Goal: Task Accomplishment & Management: Use online tool/utility

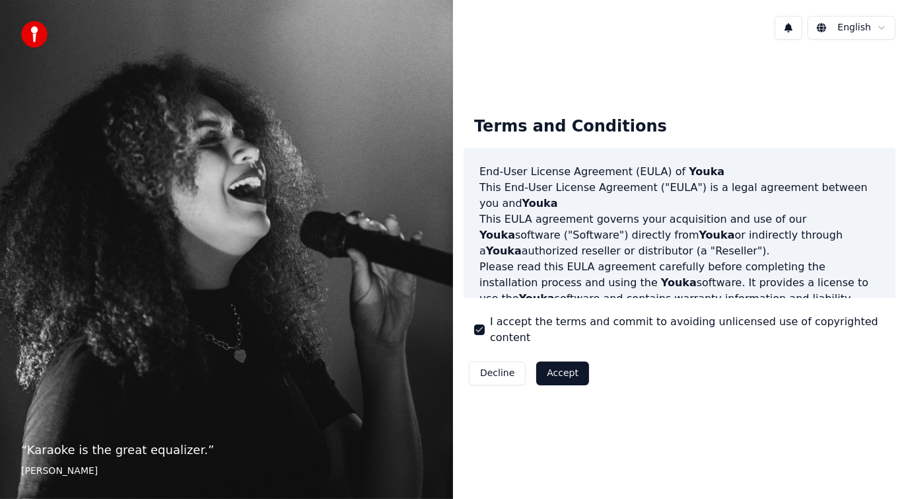
click at [557, 361] on button "Accept" at bounding box center [562, 373] width 53 height 24
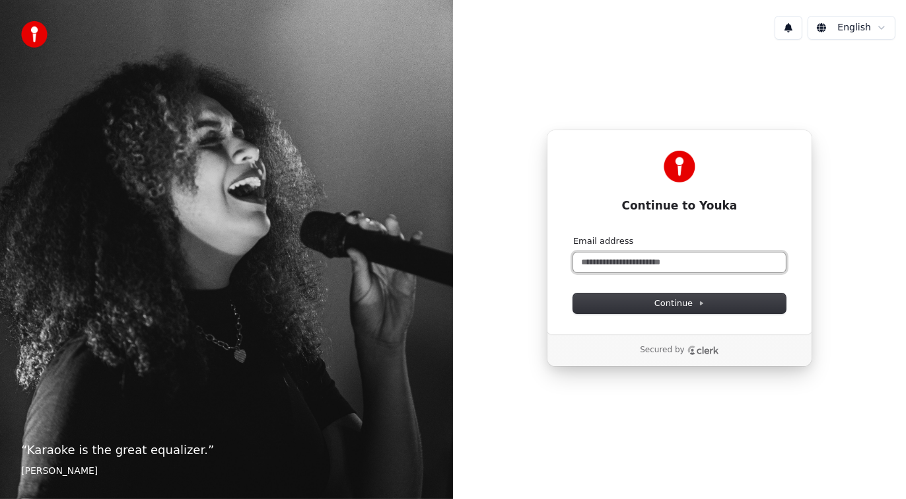
click at [654, 264] on input "Email address" at bounding box center [679, 262] width 213 height 20
click at [655, 260] on input "Email address" at bounding box center [679, 262] width 213 height 20
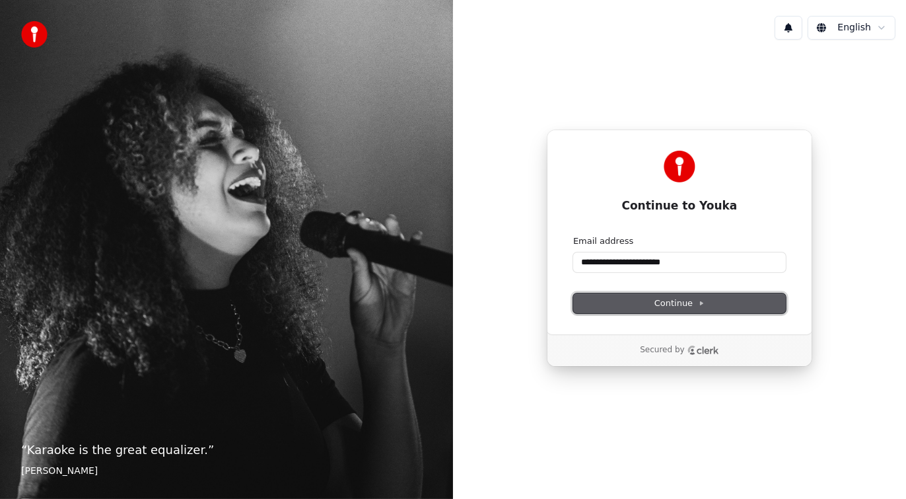
click at [686, 301] on span "Continue" at bounding box center [680, 303] width 50 height 12
type input "**********"
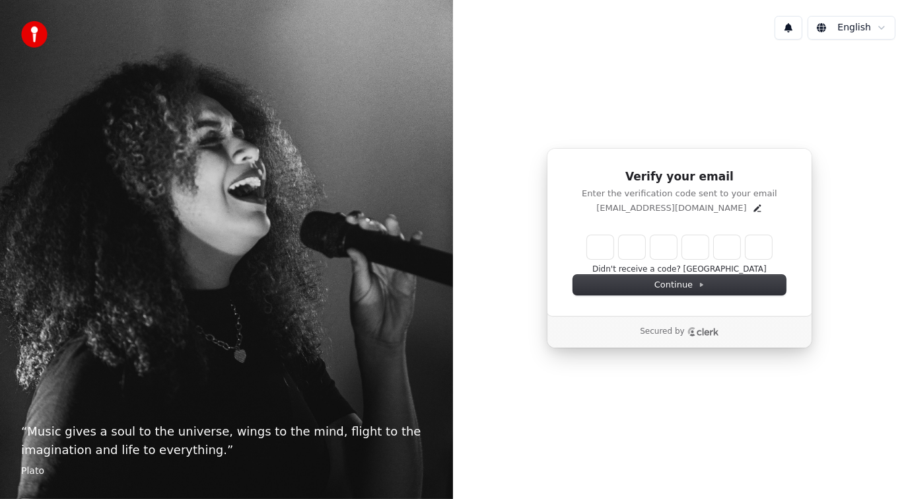
click at [677, 106] on div "Verify your email Enter the verification code sent to your email gbenedict76549…" at bounding box center [679, 248] width 453 height 396
click at [594, 238] on input "Enter verification code" at bounding box center [679, 247] width 185 height 24
type input "******"
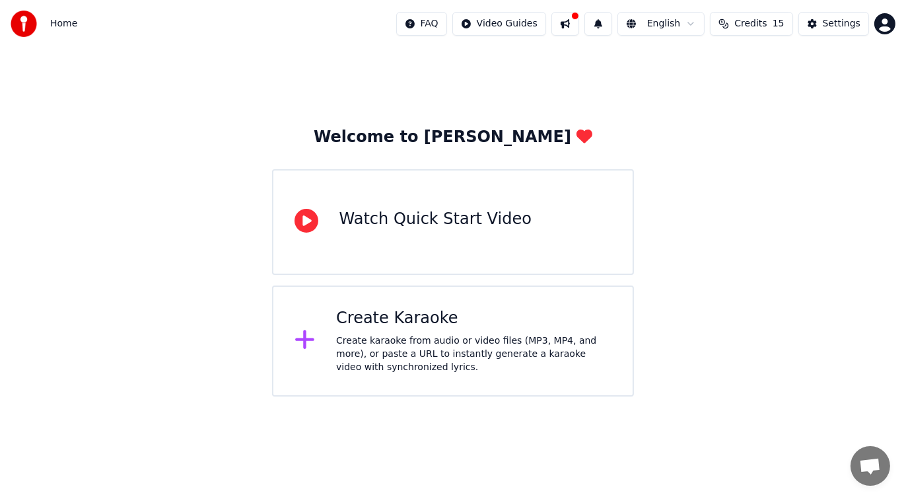
click at [409, 326] on div "Create Karaoke" at bounding box center [473, 318] width 275 height 21
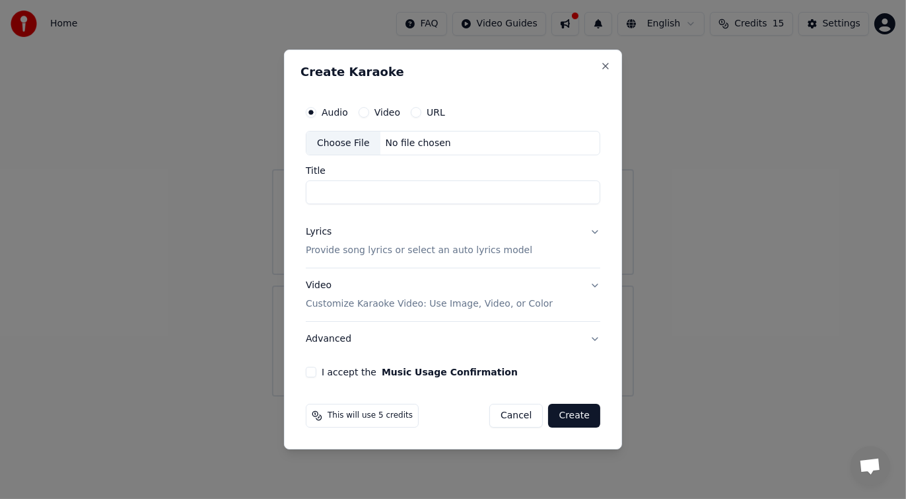
click at [557, 244] on button "Lyrics Provide song lyrics or select an auto lyrics model" at bounding box center [453, 241] width 295 height 53
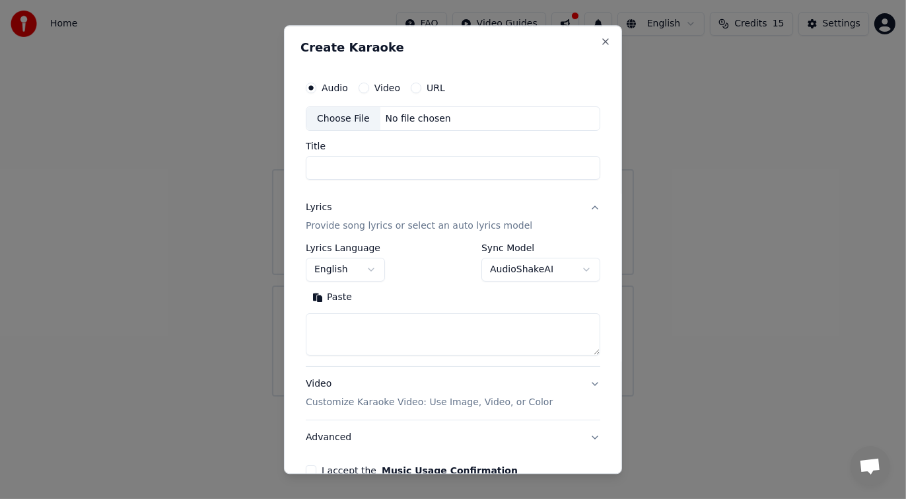
click at [338, 301] on button "Paste" at bounding box center [332, 297] width 53 height 21
click at [462, 318] on textarea "**********" at bounding box center [448, 335] width 284 height 42
type textarea "*"
paste textarea "**********"
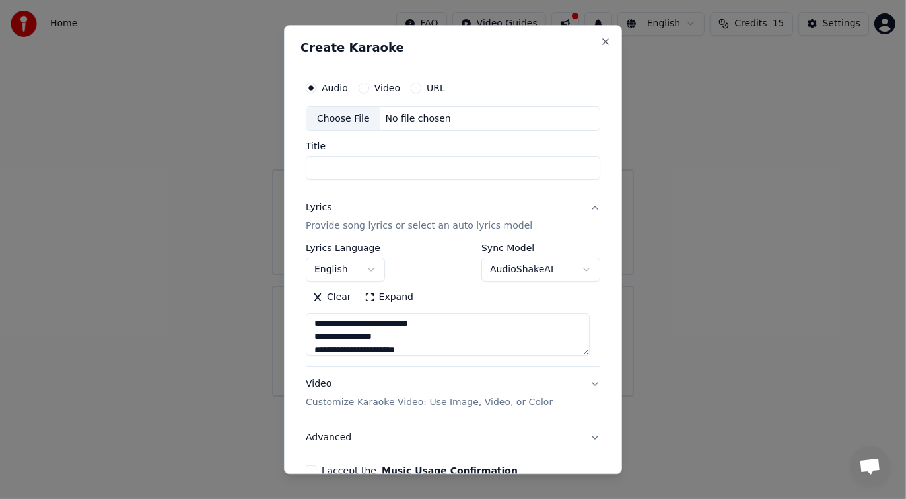
type textarea "**********"
click at [374, 268] on body "**********" at bounding box center [453, 198] width 906 height 396
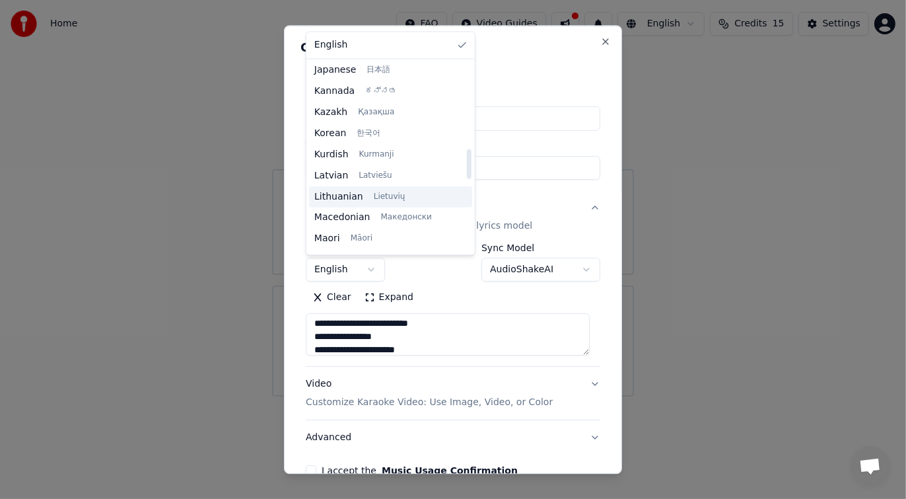
scroll to position [684, 0]
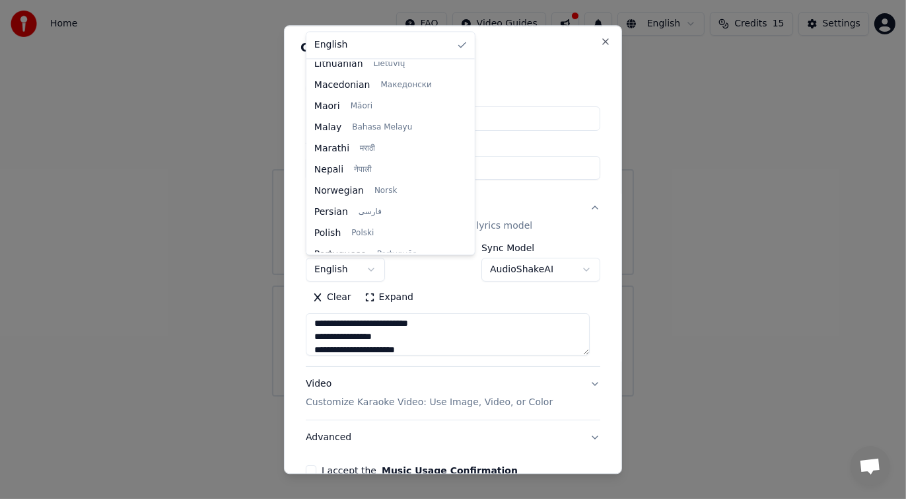
click at [547, 191] on body "**********" at bounding box center [453, 198] width 906 height 396
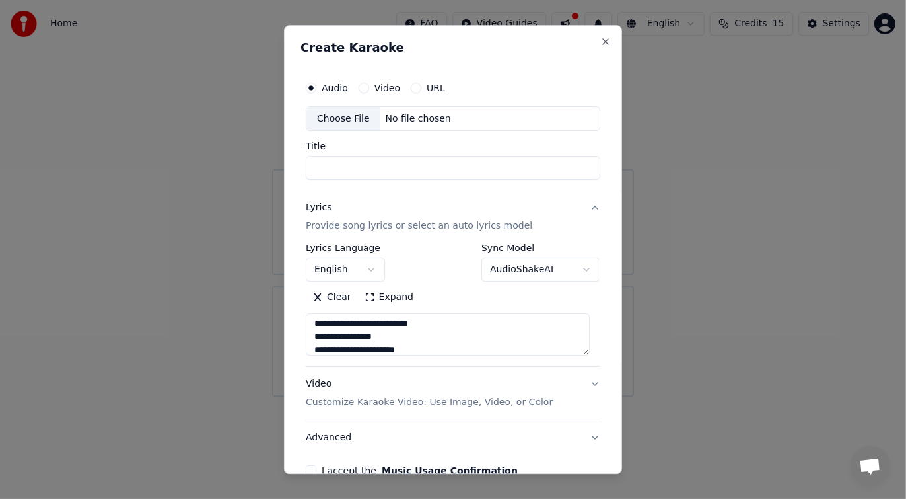
click at [377, 269] on body "**********" at bounding box center [453, 198] width 906 height 396
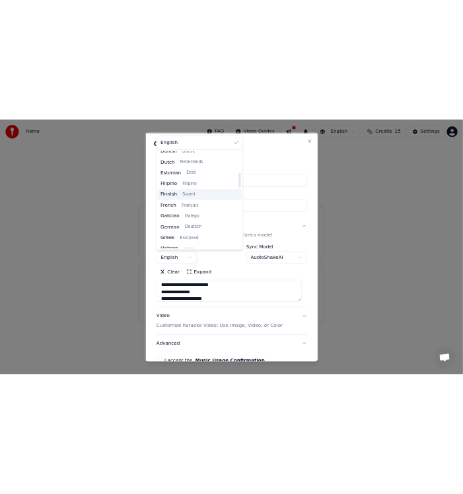
scroll to position [264, 0]
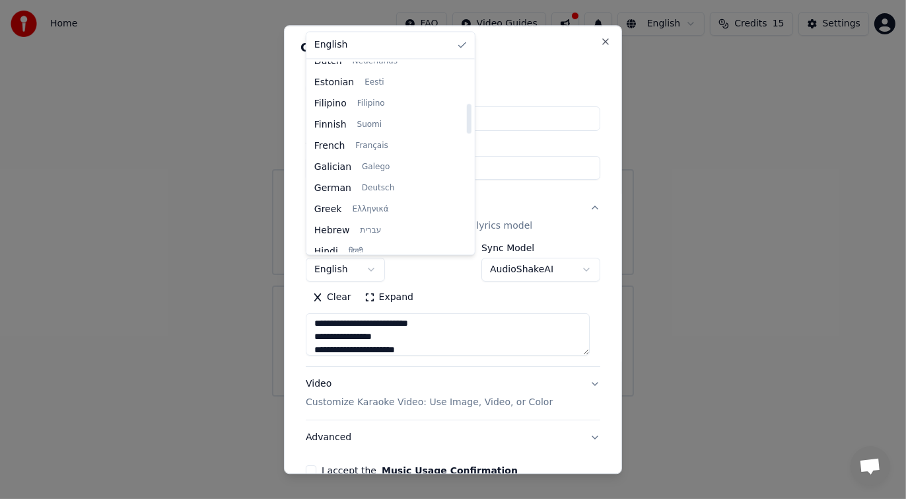
select select "**"
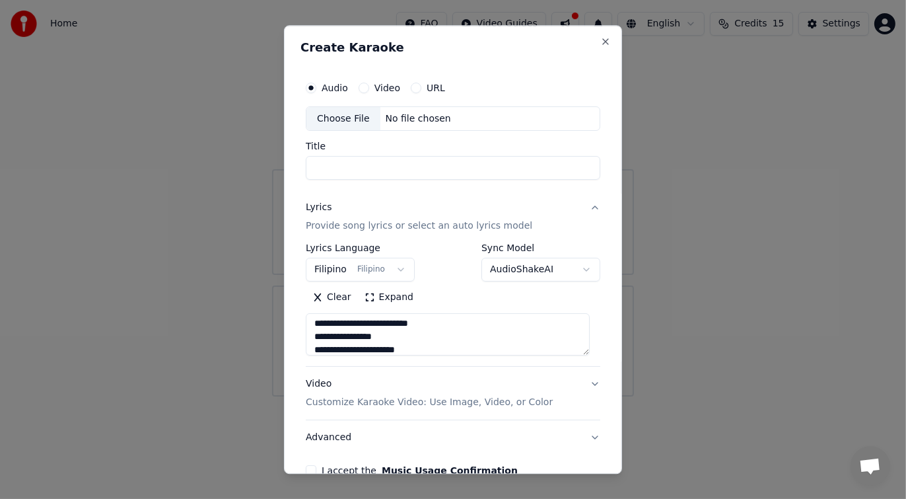
click at [507, 295] on div "Clear Expand" at bounding box center [453, 297] width 295 height 21
click at [351, 167] on input "Title" at bounding box center [453, 169] width 295 height 24
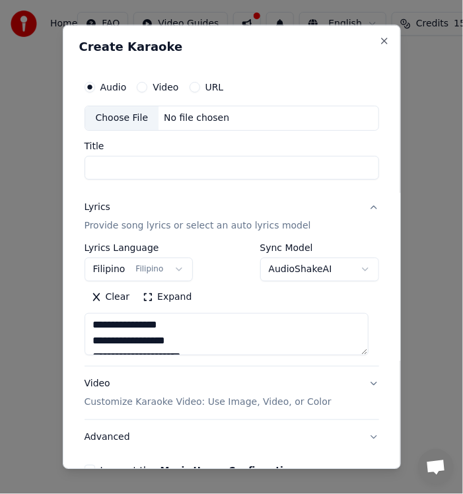
scroll to position [558, 0]
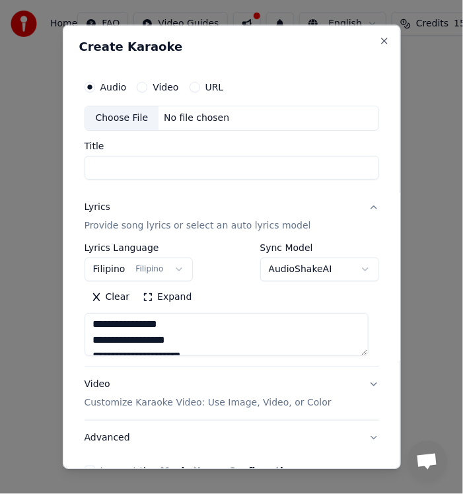
click at [133, 170] on input "Title" at bounding box center [232, 168] width 295 height 24
click at [85, 287] on button "Search" at bounding box center [114, 297] width 59 height 21
click at [304, 167] on input "**********" at bounding box center [232, 168] width 295 height 24
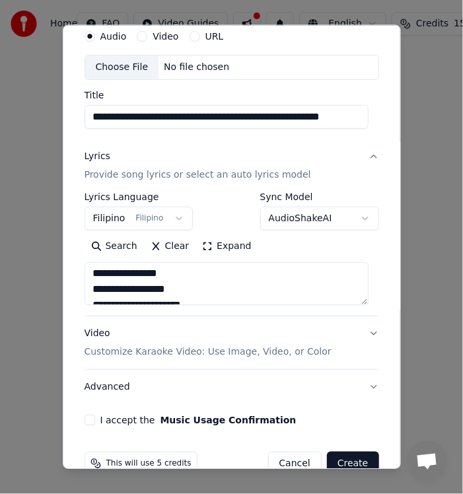
scroll to position [77, 0]
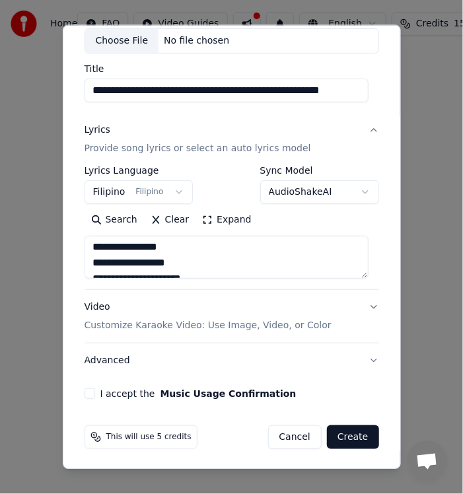
type input "**********"
click at [209, 326] on p "Customize Karaoke Video: Use Image, Video, or Color" at bounding box center [208, 326] width 247 height 13
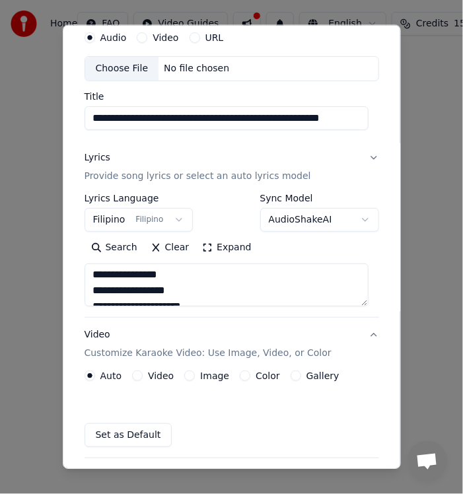
scroll to position [41, 0]
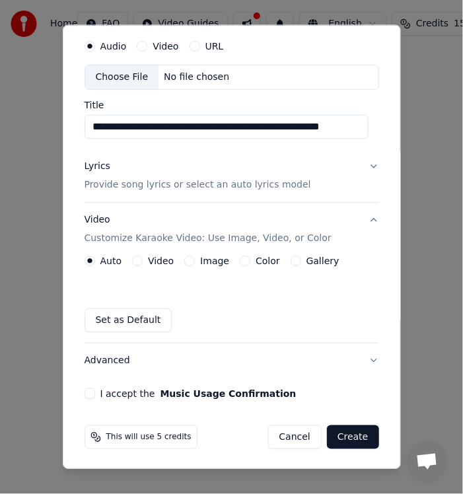
click at [162, 261] on label "Video" at bounding box center [161, 260] width 26 height 9
click at [143, 261] on button "Video" at bounding box center [137, 261] width 11 height 11
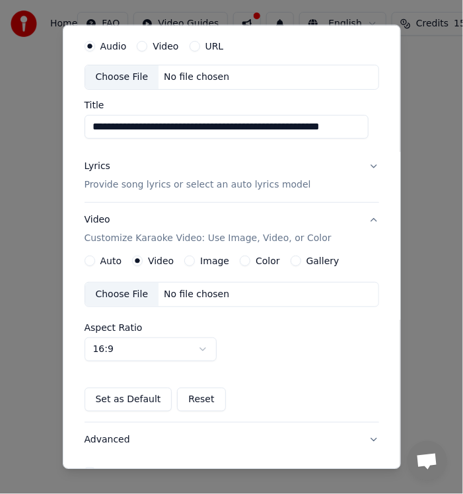
click at [211, 261] on label "Image" at bounding box center [214, 260] width 29 height 9
click at [195, 261] on button "Image" at bounding box center [189, 261] width 11 height 11
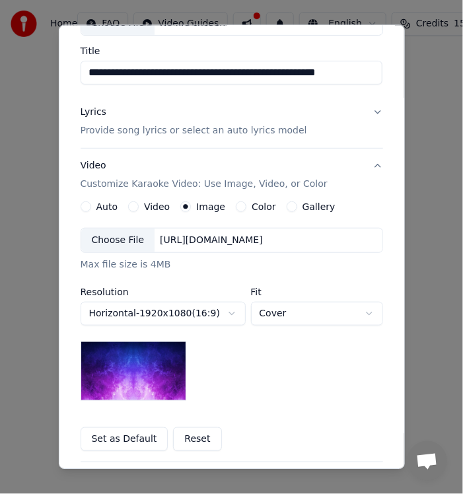
scroll to position [173, 0]
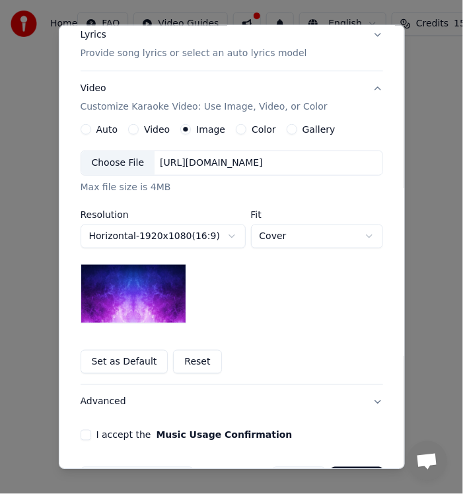
click at [135, 288] on img at bounding box center [134, 293] width 106 height 59
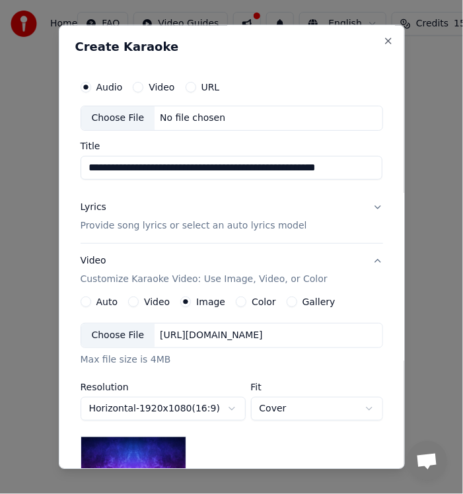
scroll to position [0, 0]
click at [250, 223] on p "Provide song lyrics or select an auto lyrics model" at bounding box center [194, 225] width 227 height 13
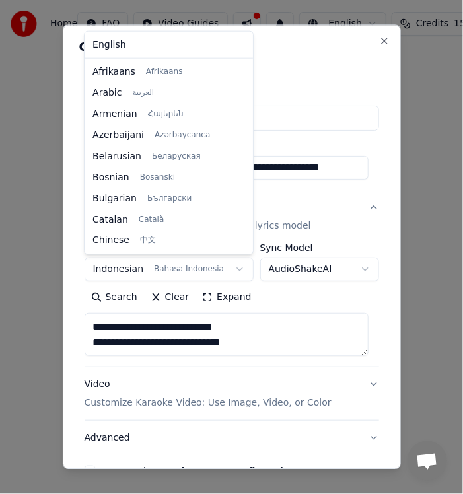
click at [225, 267] on body "**********" at bounding box center [231, 215] width 463 height 431
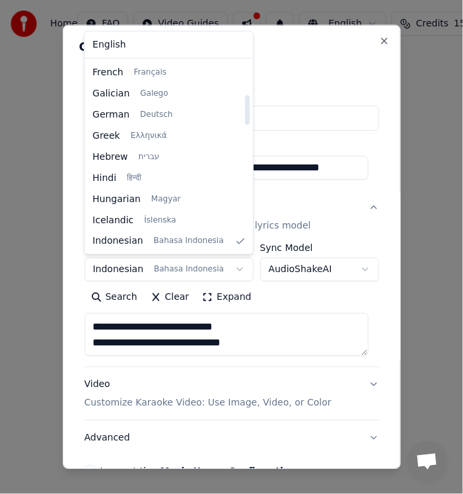
scroll to position [211, 0]
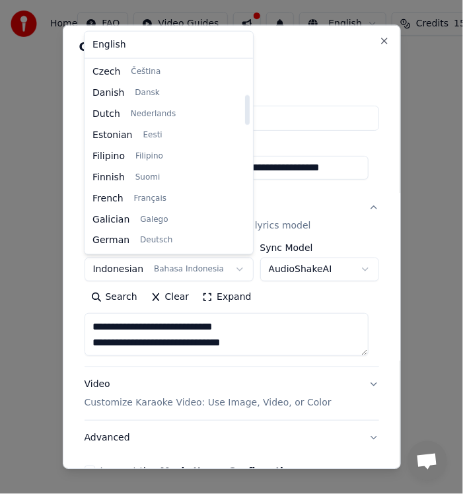
select select "**"
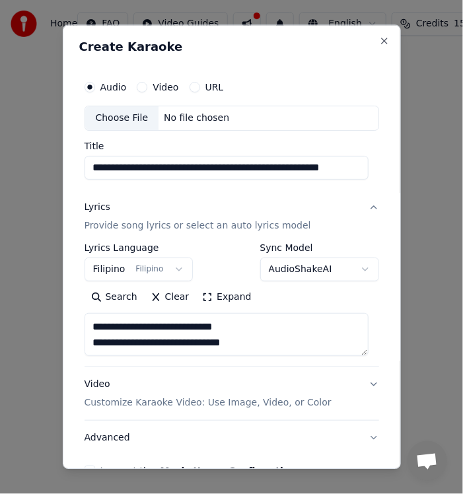
click at [330, 291] on div "Search Clear Expand" at bounding box center [232, 297] width 295 height 21
click at [354, 268] on body "**********" at bounding box center [231, 215] width 463 height 431
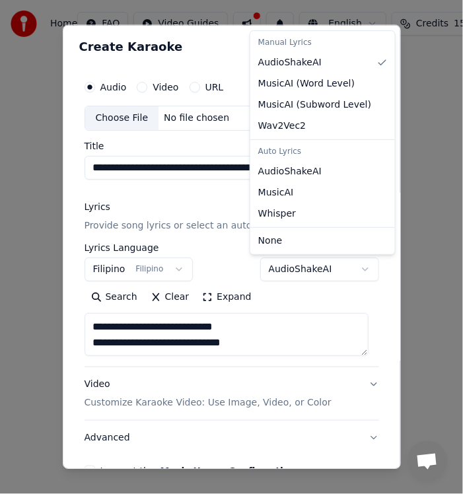
click at [332, 295] on body "**********" at bounding box center [231, 215] width 463 height 431
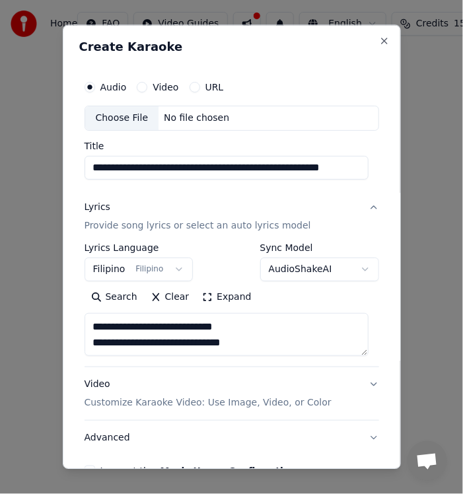
click at [122, 117] on div "Choose File" at bounding box center [122, 118] width 74 height 24
type input "**********"
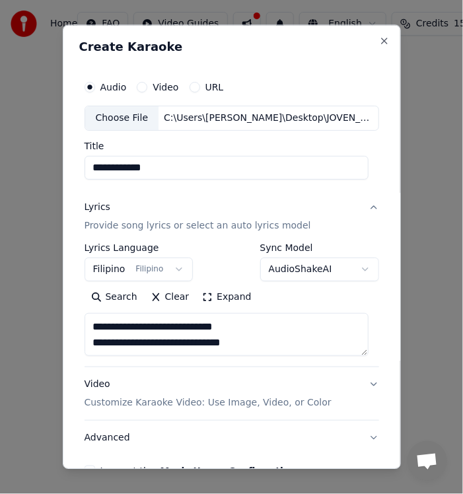
click at [141, 86] on button "Video" at bounding box center [142, 87] width 11 height 11
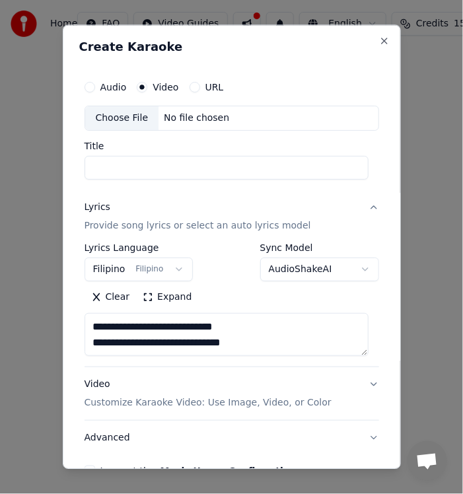
click at [115, 118] on div "Choose File" at bounding box center [122, 118] width 74 height 24
type input "**********"
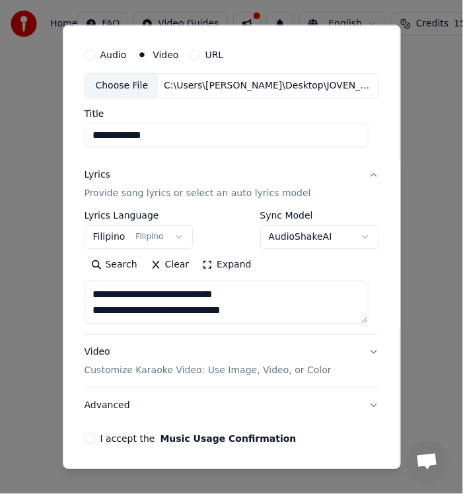
scroll to position [77, 0]
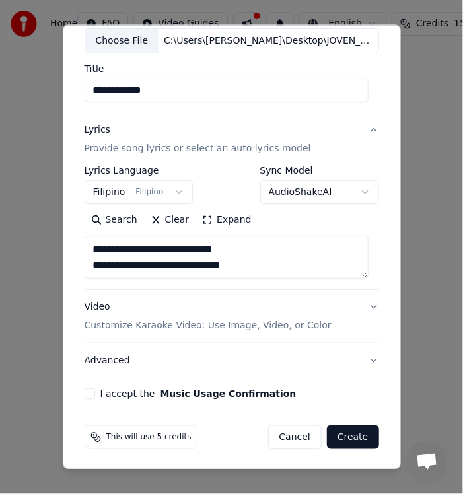
click at [249, 324] on p "Customize Karaoke Video: Use Image, Video, or Color" at bounding box center [208, 326] width 247 height 13
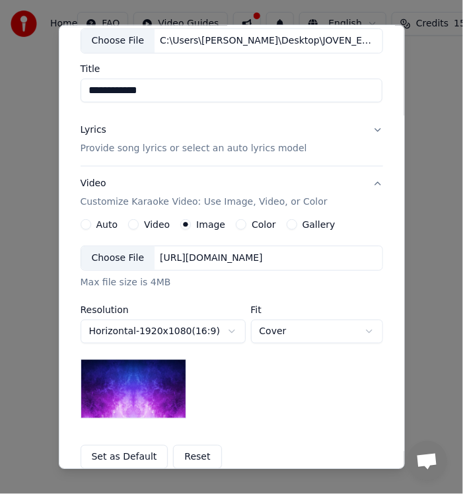
click at [150, 385] on img at bounding box center [134, 388] width 106 height 59
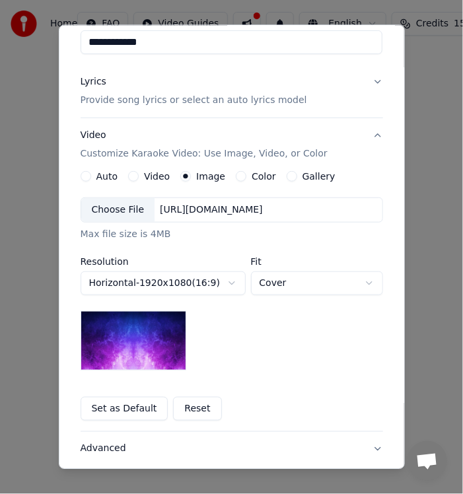
scroll to position [213, 0]
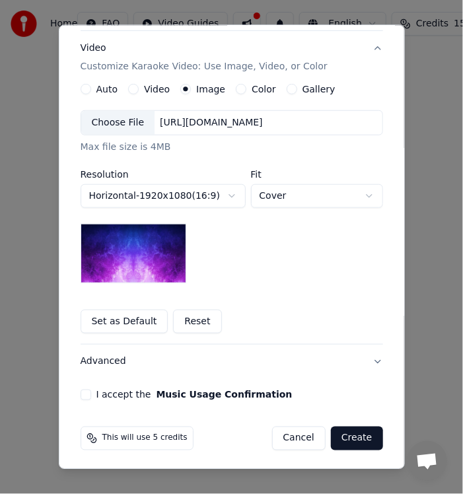
click at [105, 361] on button "Advanced" at bounding box center [232, 361] width 303 height 34
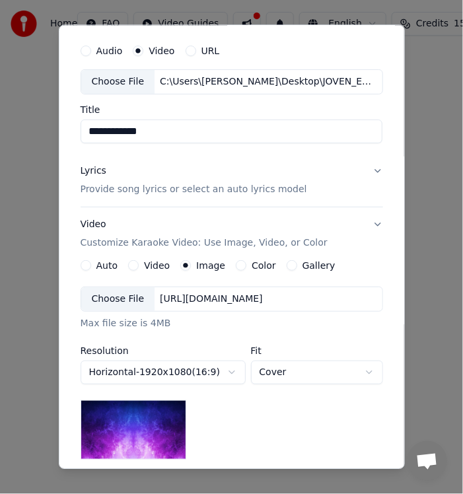
scroll to position [3, 0]
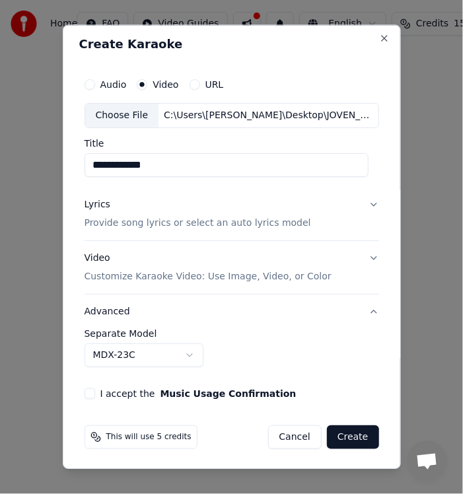
click at [91, 391] on button "I accept the Music Usage Confirmation" at bounding box center [90, 393] width 11 height 11
click at [338, 433] on button "Create" at bounding box center [353, 437] width 52 height 24
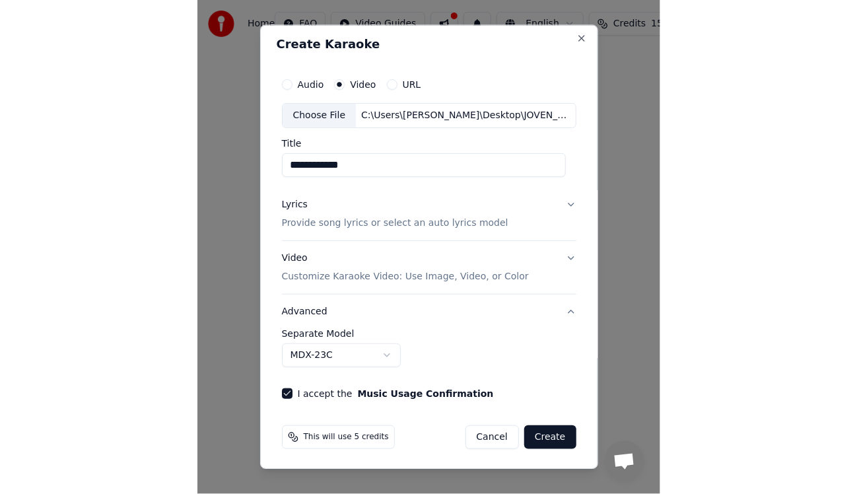
scroll to position [2, 0]
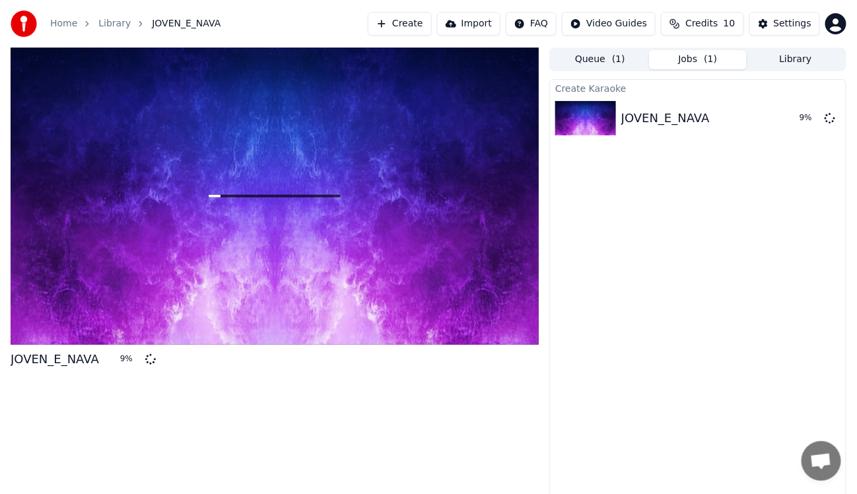
click at [76, 359] on div "JOVEN_E_NAVA" at bounding box center [55, 359] width 89 height 18
click at [830, 116] on icon at bounding box center [830, 117] width 11 height 11
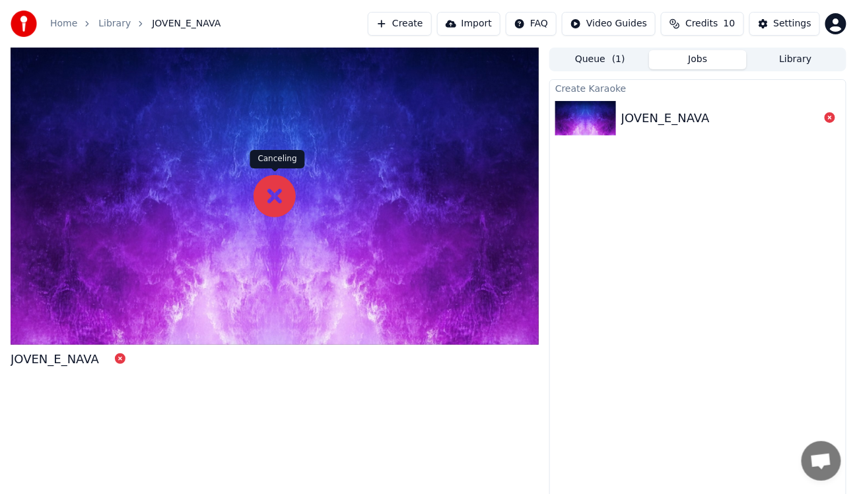
click at [272, 196] on icon at bounding box center [275, 196] width 42 height 42
click at [786, 24] on div "Settings" at bounding box center [793, 23] width 38 height 13
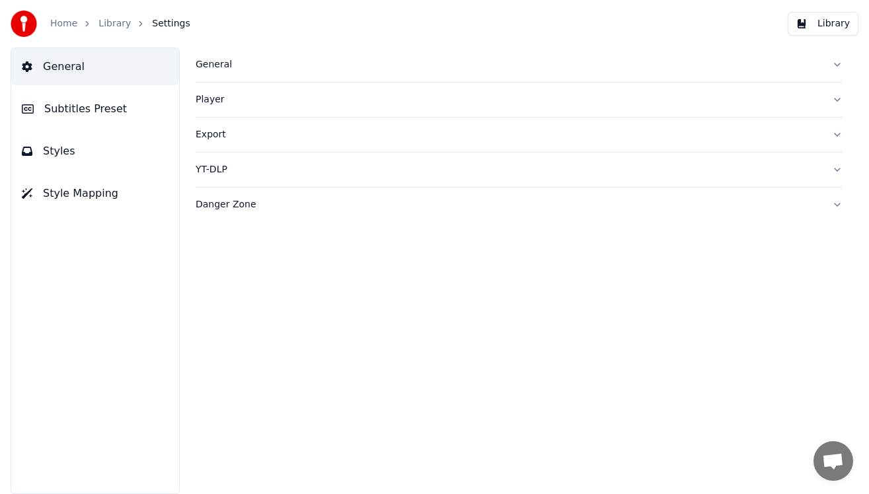
click at [71, 110] on span "Subtitles Preset" at bounding box center [85, 109] width 83 height 16
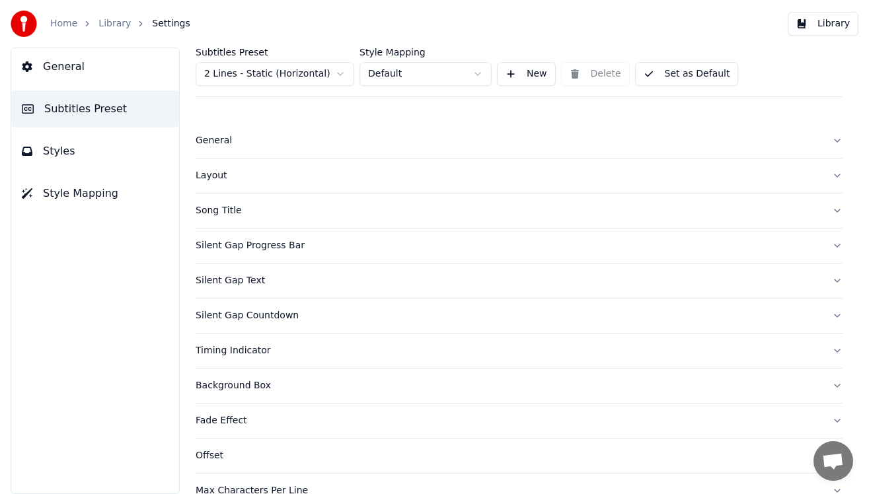
click at [56, 20] on link "Home" at bounding box center [63, 23] width 27 height 13
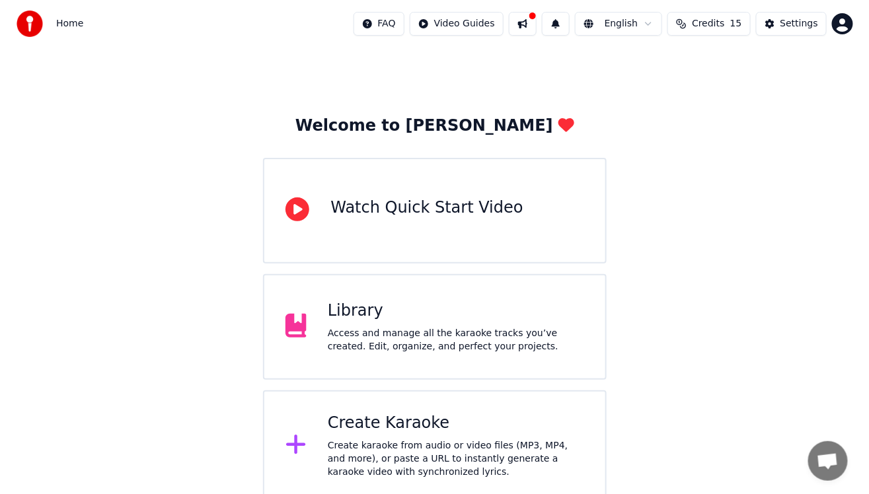
scroll to position [17, 0]
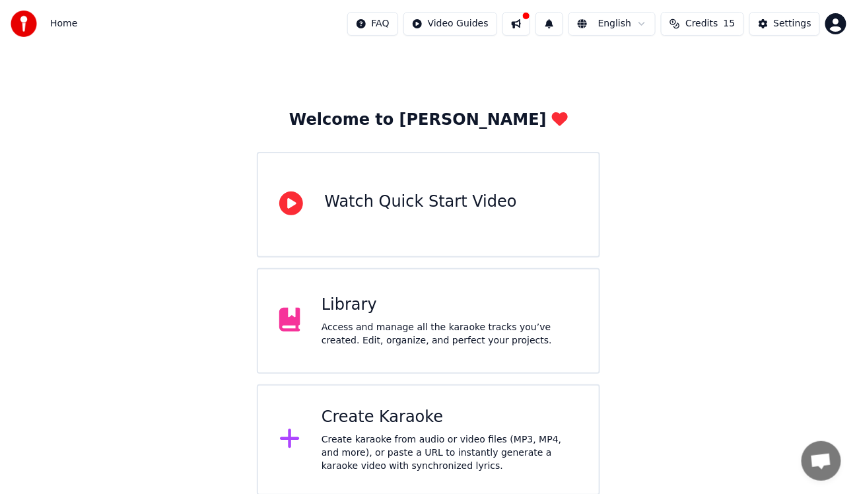
click at [400, 418] on div "Create Karaoke" at bounding box center [450, 417] width 256 height 21
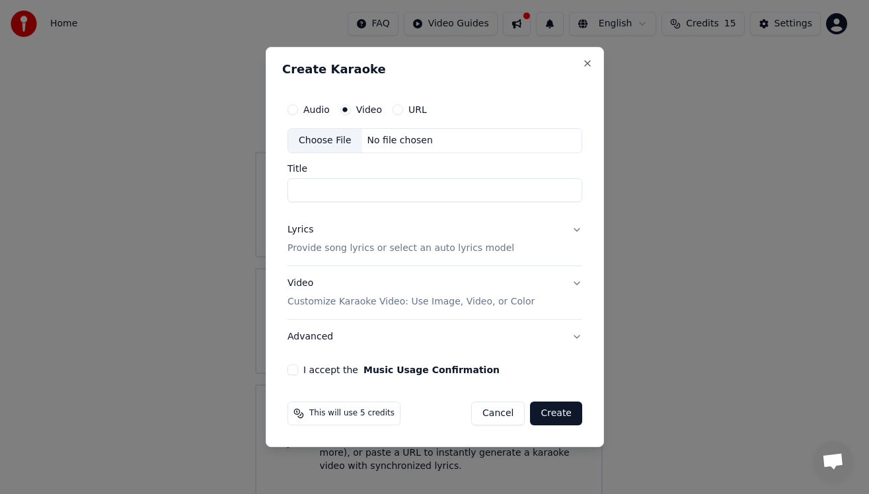
click at [423, 58] on div "Create Karaoke Audio Video URL Choose File No file chosen Title Lyrics Provide …" at bounding box center [435, 247] width 338 height 400
click at [295, 110] on button "Audio" at bounding box center [292, 109] width 11 height 11
click at [346, 110] on button "Video" at bounding box center [345, 109] width 11 height 11
click at [294, 112] on button "Audio" at bounding box center [292, 109] width 11 height 11
click at [343, 108] on button "Video" at bounding box center [345, 109] width 11 height 11
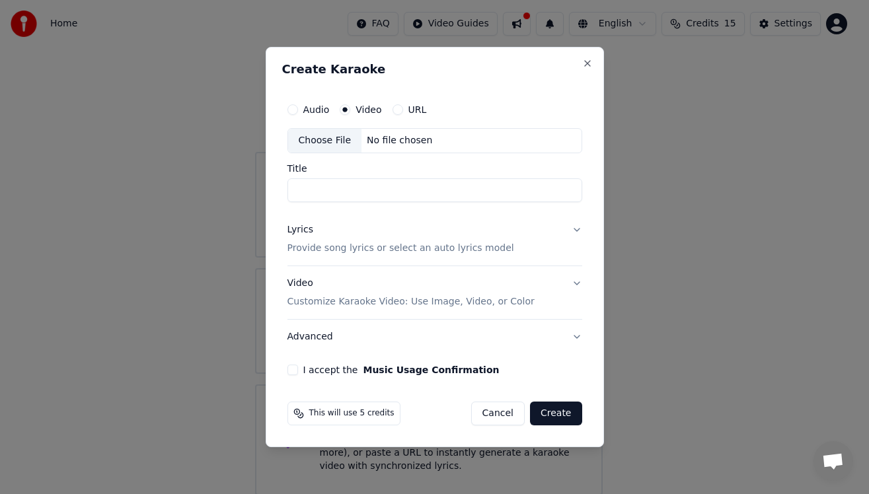
click at [291, 110] on button "Audio" at bounding box center [292, 109] width 11 height 11
click at [310, 112] on label "Audio" at bounding box center [316, 109] width 26 height 9
click at [298, 112] on button "Audio" at bounding box center [292, 109] width 11 height 11
click at [334, 137] on div "Choose File" at bounding box center [325, 141] width 74 height 24
type input "**********"
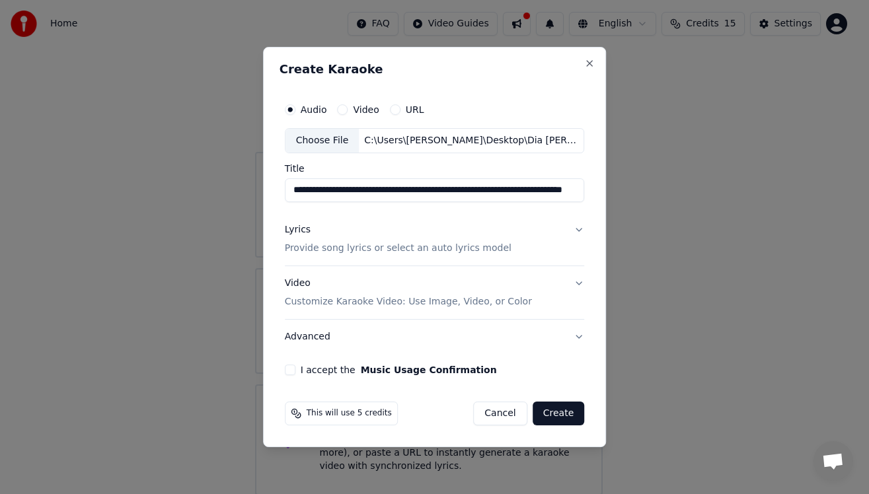
click at [364, 251] on p "Provide song lyrics or select an auto lyrics model" at bounding box center [398, 248] width 227 height 13
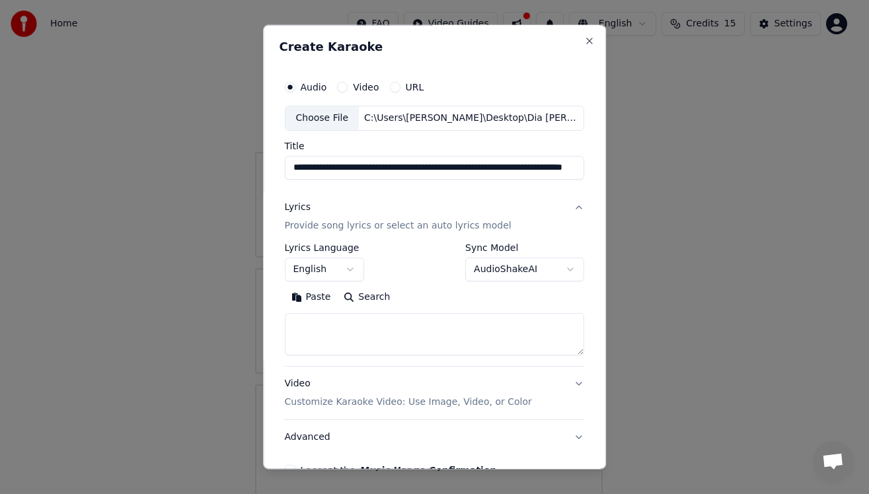
click at [350, 270] on body "**********" at bounding box center [428, 239] width 857 height 513
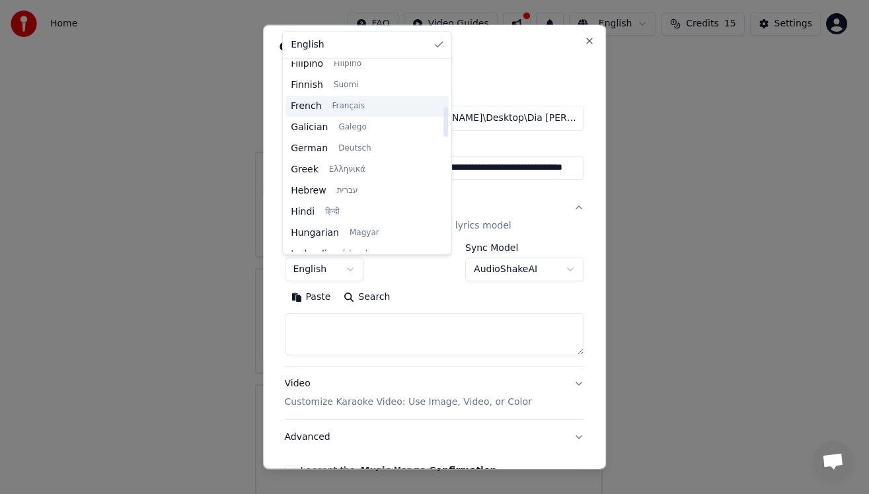
scroll to position [287, 0]
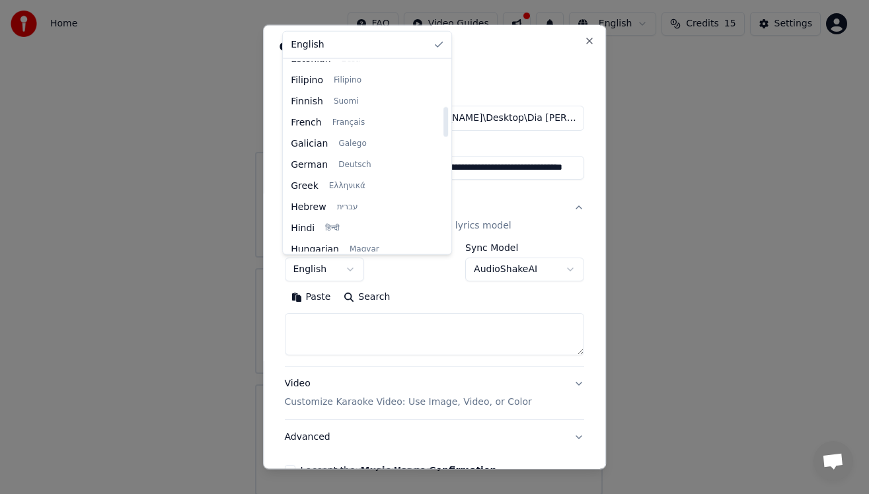
select select "**"
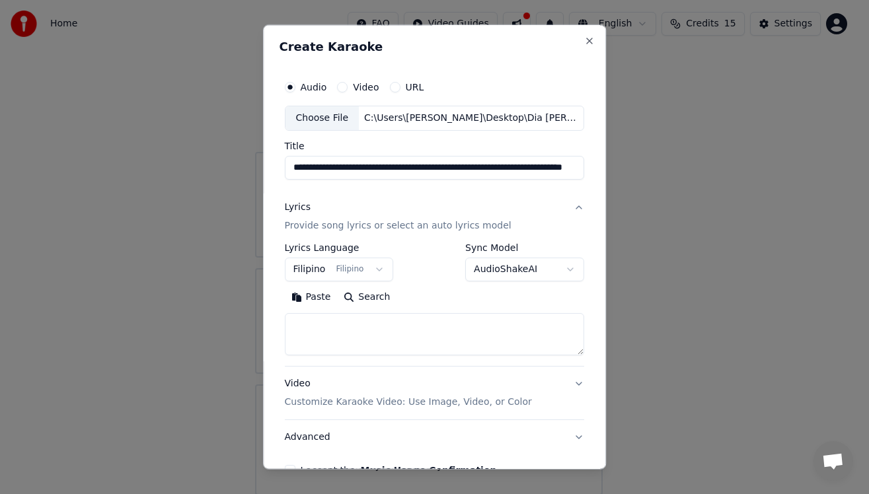
click at [365, 326] on textarea at bounding box center [435, 334] width 300 height 42
paste textarea "**********"
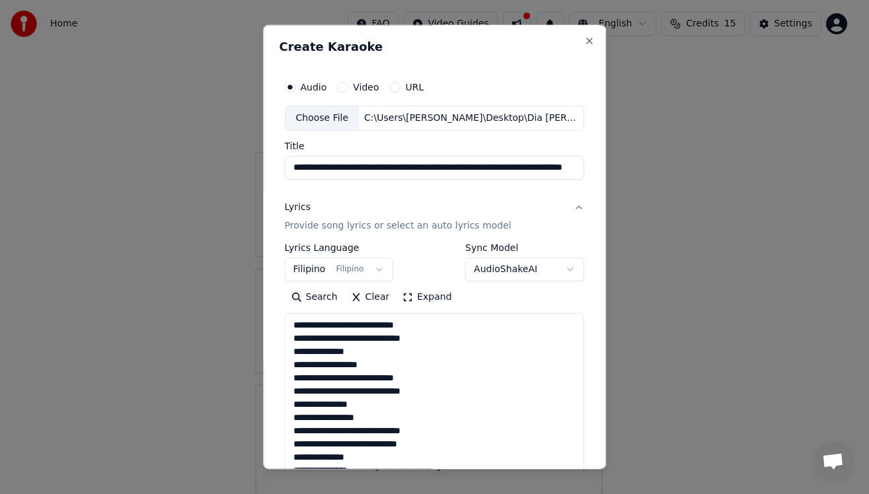
scroll to position [558, 0]
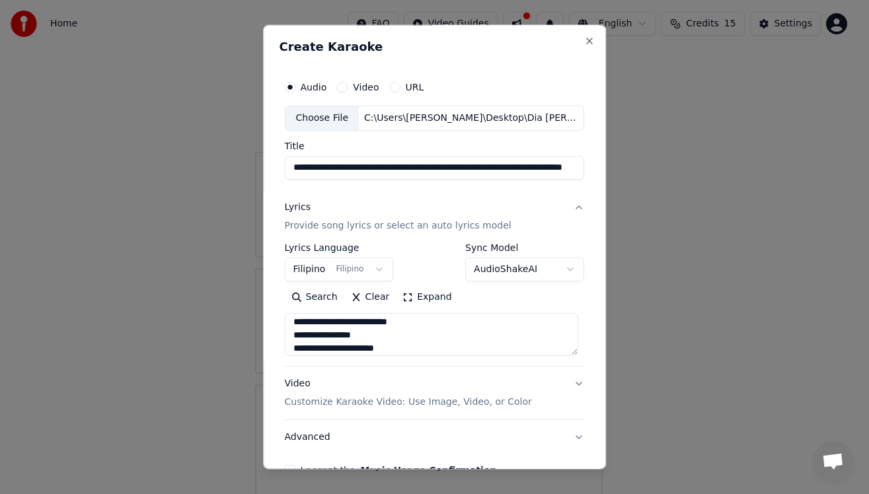
type textarea "**********"
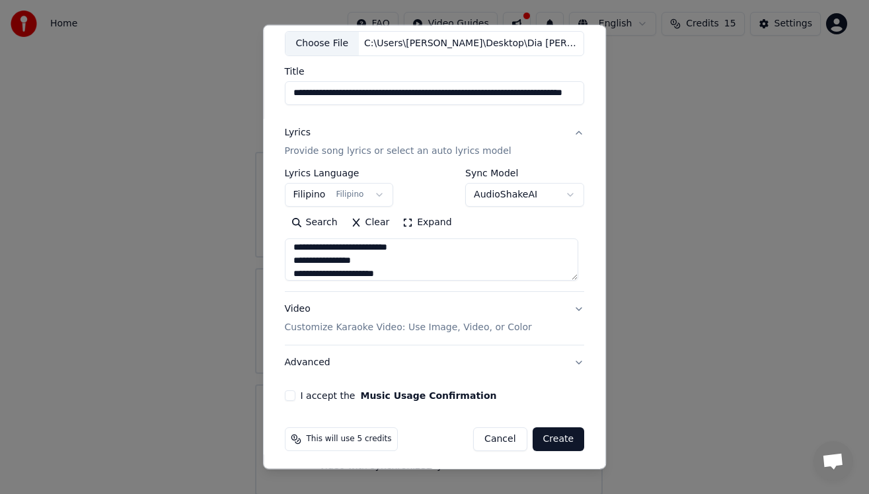
scroll to position [77, 0]
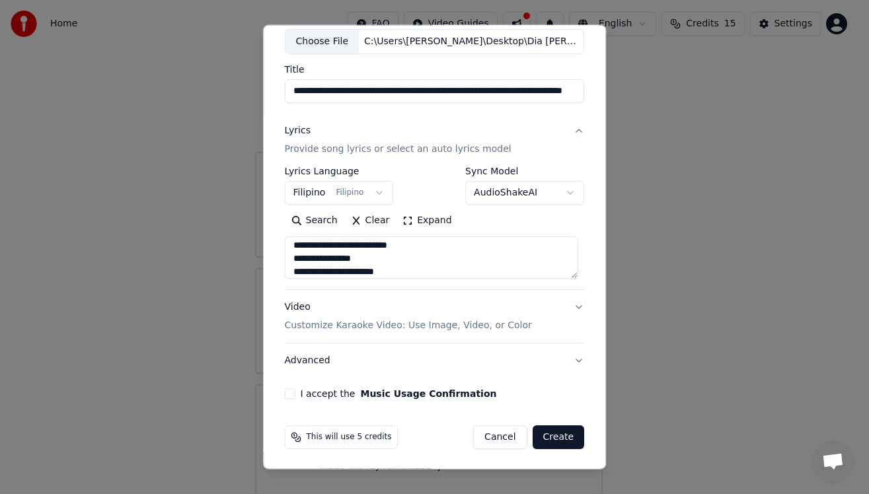
click at [381, 323] on p "Customize Karaoke Video: Use Image, Video, or Color" at bounding box center [408, 325] width 247 height 13
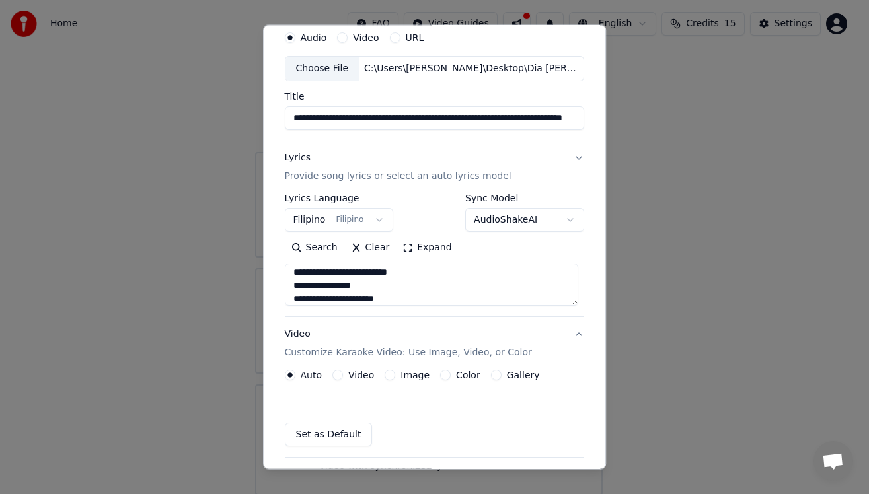
scroll to position [41, 0]
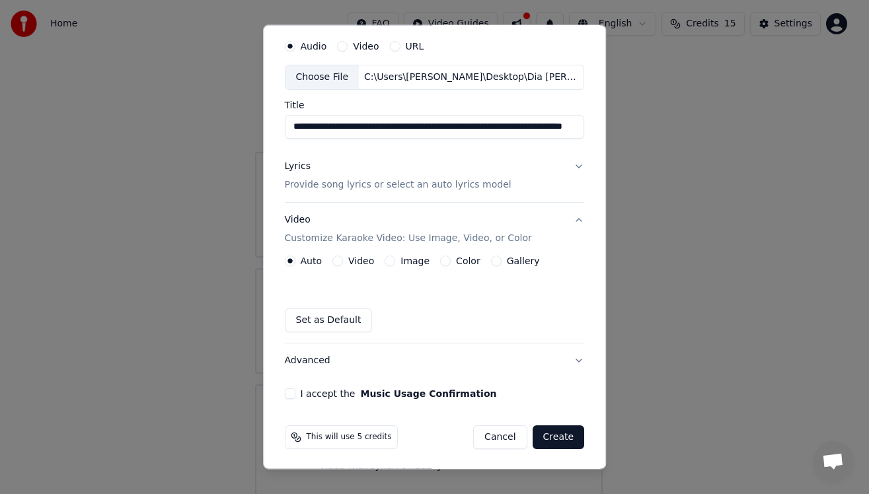
click at [400, 258] on label "Image" at bounding box center [414, 260] width 29 height 9
click at [395, 258] on button "Image" at bounding box center [389, 261] width 11 height 11
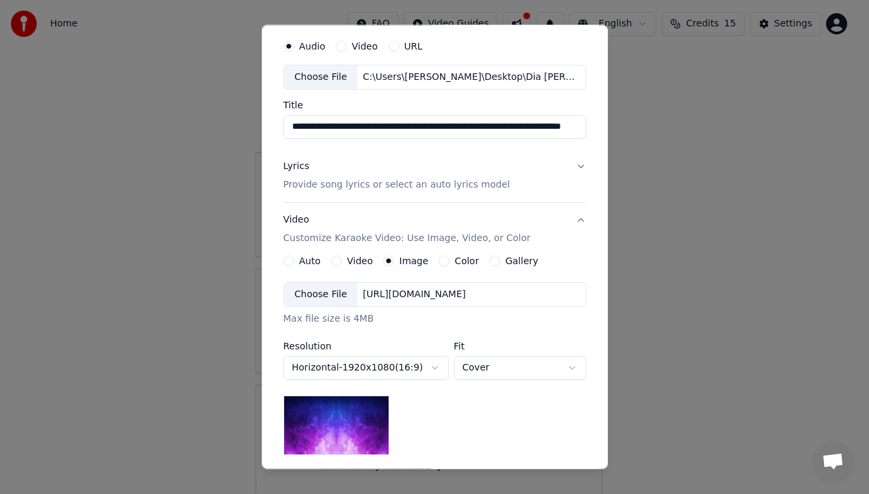
click at [310, 291] on div "Choose File" at bounding box center [321, 295] width 74 height 24
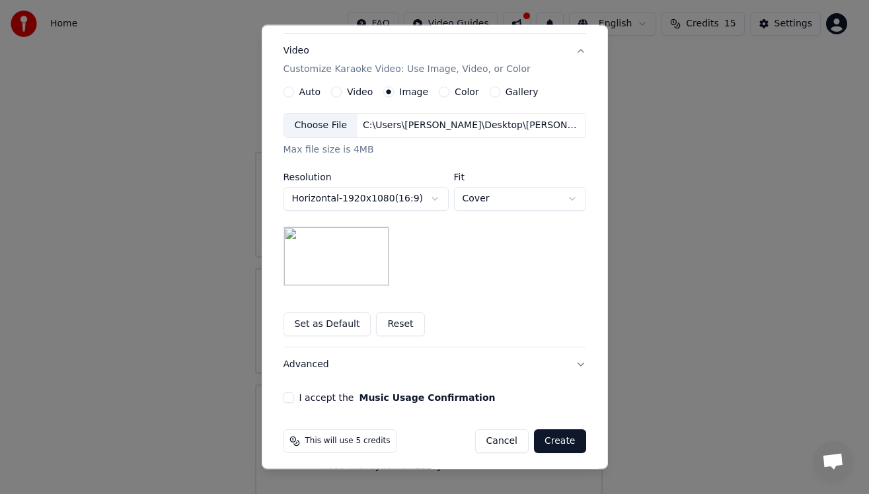
scroll to position [213, 0]
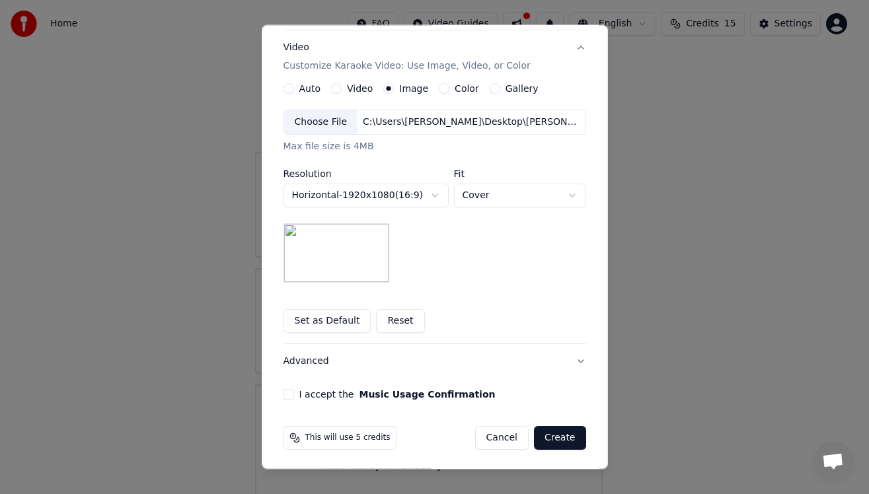
click at [283, 394] on button "I accept the Music Usage Confirmation" at bounding box center [288, 394] width 11 height 11
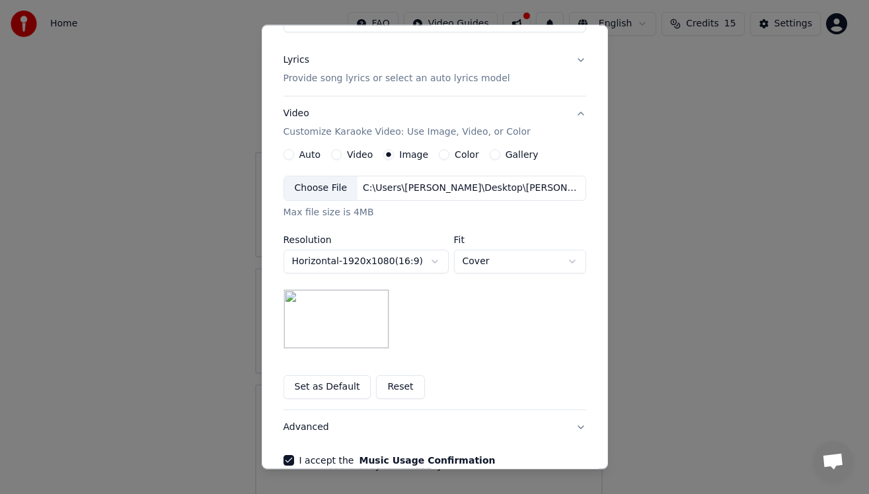
click at [575, 424] on button "Advanced" at bounding box center [434, 427] width 303 height 34
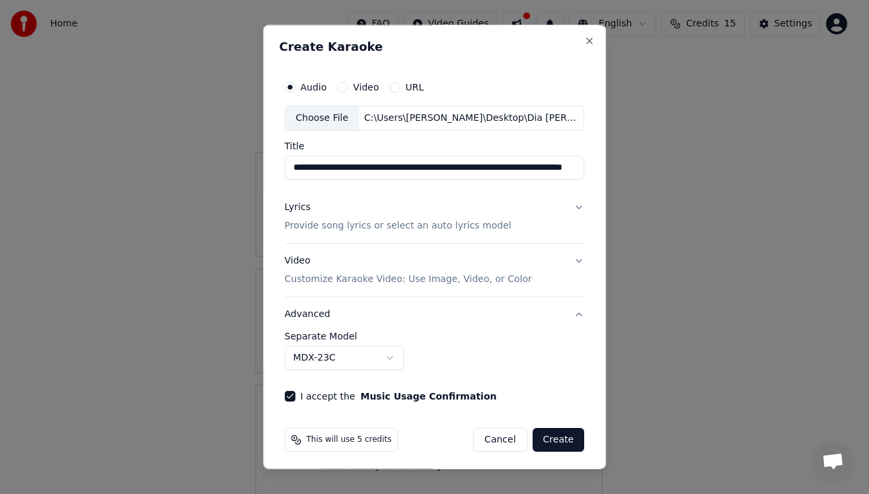
scroll to position [0, 0]
click at [571, 206] on button "Lyrics Provide song lyrics or select an auto lyrics model" at bounding box center [435, 216] width 300 height 53
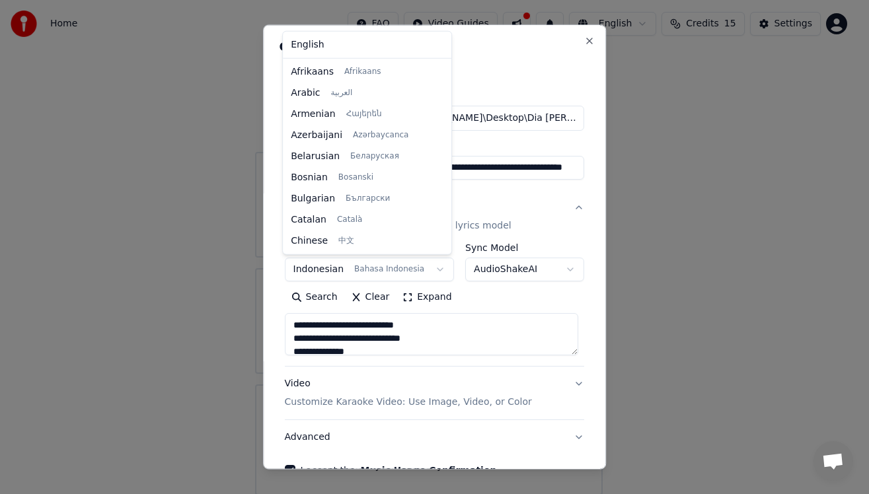
click at [425, 270] on body "**********" at bounding box center [428, 239] width 857 height 513
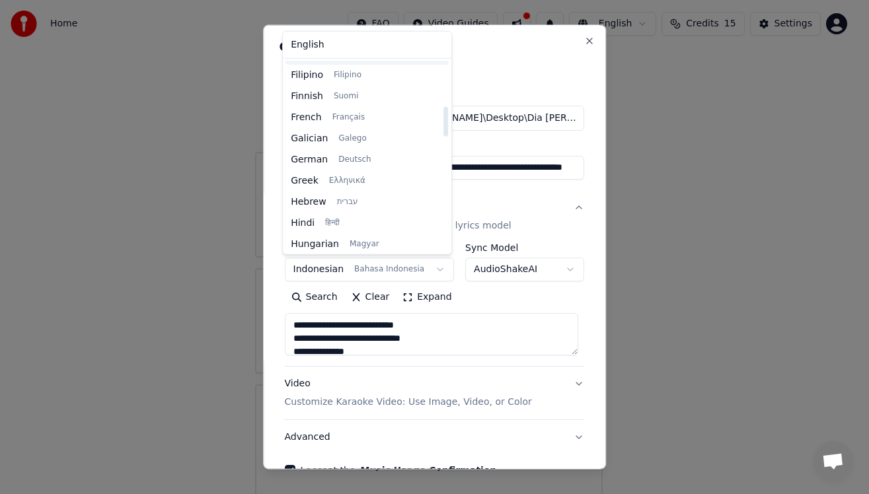
scroll to position [272, 0]
select select "**"
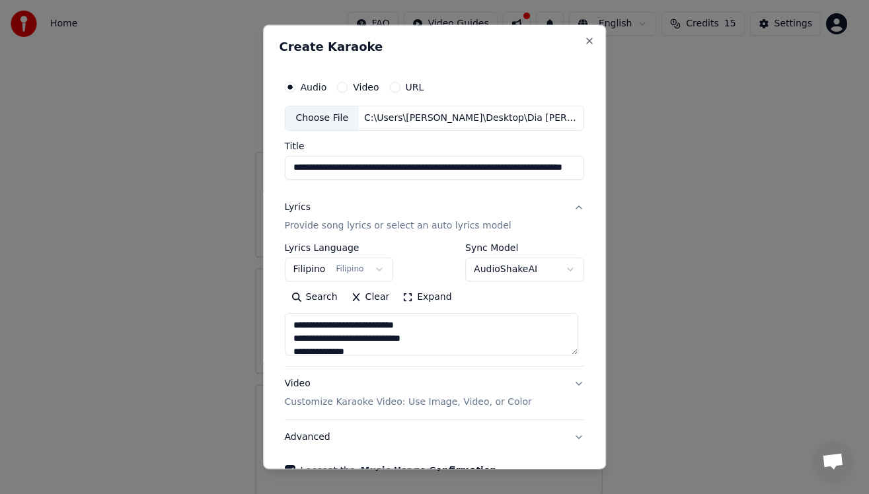
click at [552, 239] on button "Lyrics Provide song lyrics or select an auto lyrics model" at bounding box center [435, 216] width 300 height 53
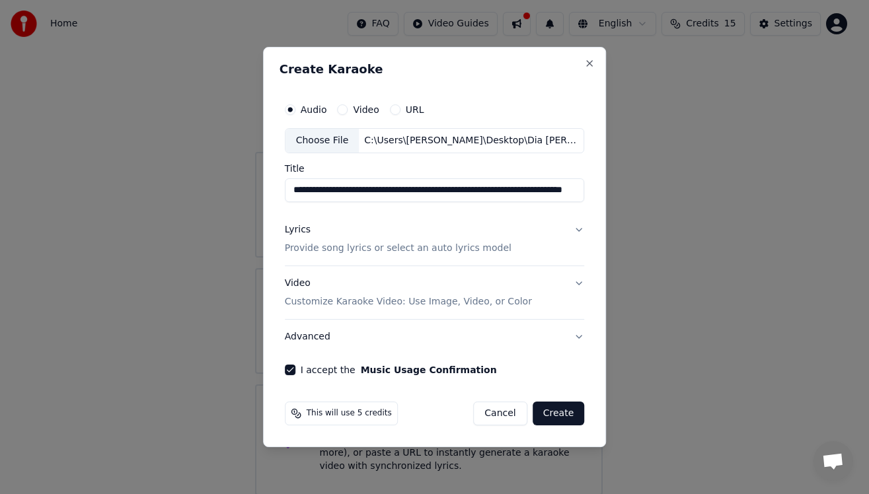
click at [552, 239] on button "Lyrics Provide song lyrics or select an auto lyrics model" at bounding box center [435, 239] width 300 height 53
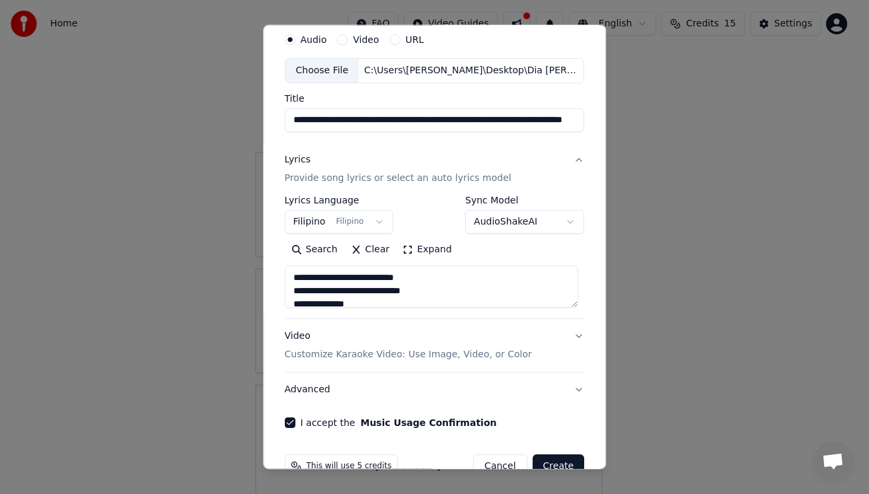
scroll to position [77, 0]
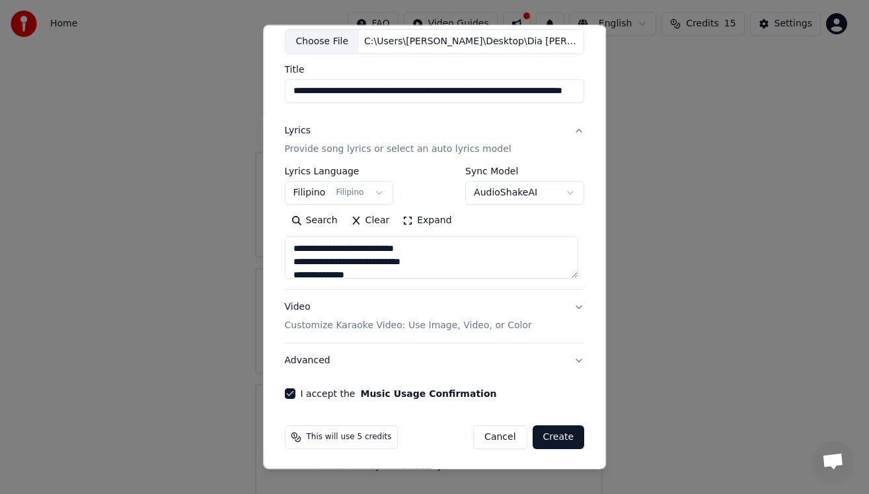
click at [567, 307] on button "Video Customize Karaoke Video: Use Image, Video, or Color" at bounding box center [435, 316] width 300 height 53
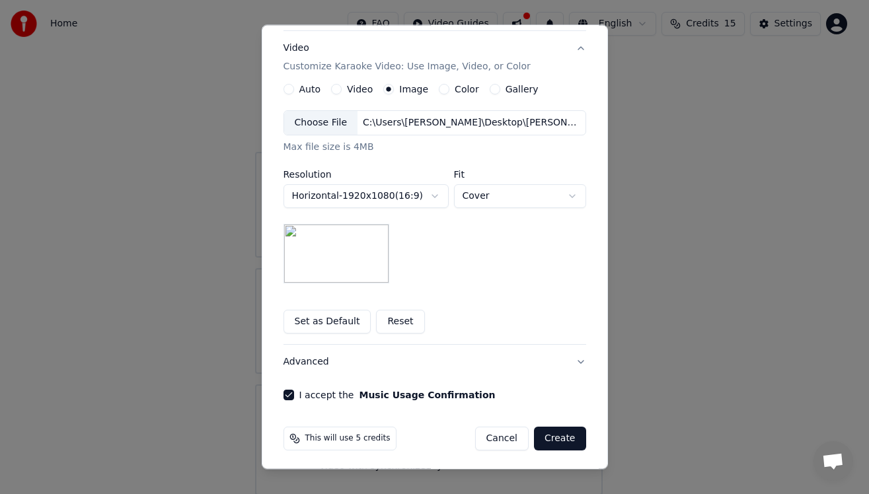
scroll to position [213, 0]
drag, startPoint x: 553, startPoint y: 439, endPoint x: 566, endPoint y: 274, distance: 165.7
click at [566, 289] on form "**********" at bounding box center [434, 155] width 313 height 600
click at [553, 437] on button "Create" at bounding box center [560, 438] width 52 height 24
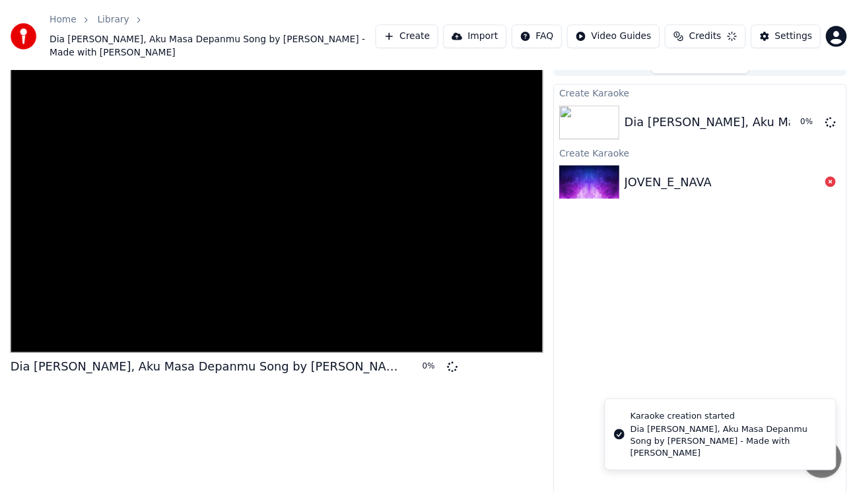
scroll to position [24, 0]
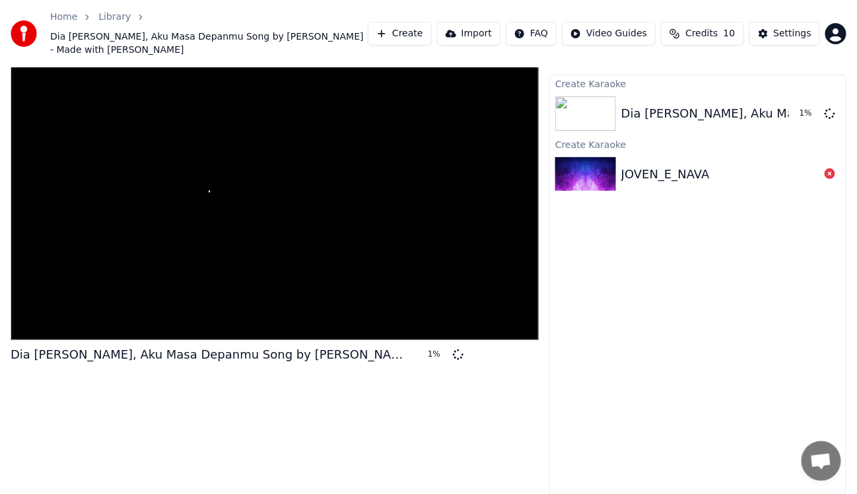
click at [694, 285] on div "Create Karaoke Dia [PERSON_NAME], Aku Masa Depanmu Song by [PERSON_NAME] - Made…" at bounding box center [698, 285] width 297 height 420
click at [834, 172] on icon at bounding box center [830, 173] width 11 height 11
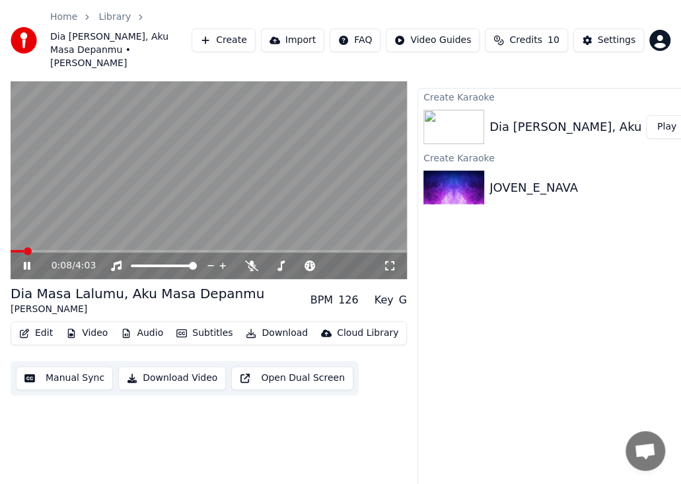
click at [389, 260] on icon at bounding box center [389, 265] width 13 height 11
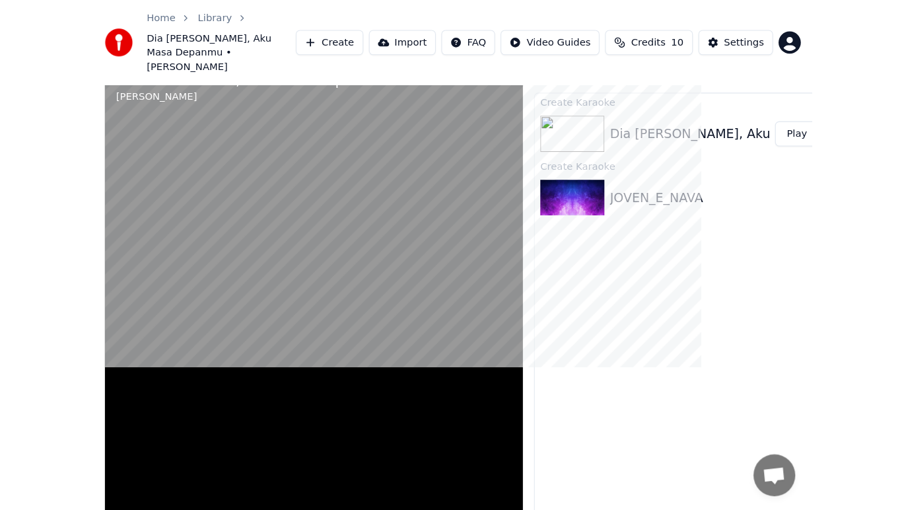
scroll to position [3, 0]
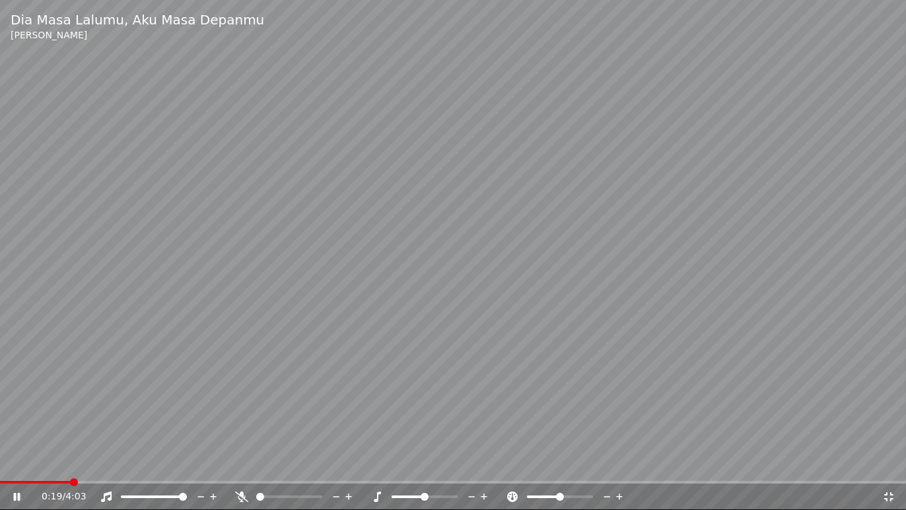
click at [890, 495] on icon at bounding box center [889, 496] width 13 height 11
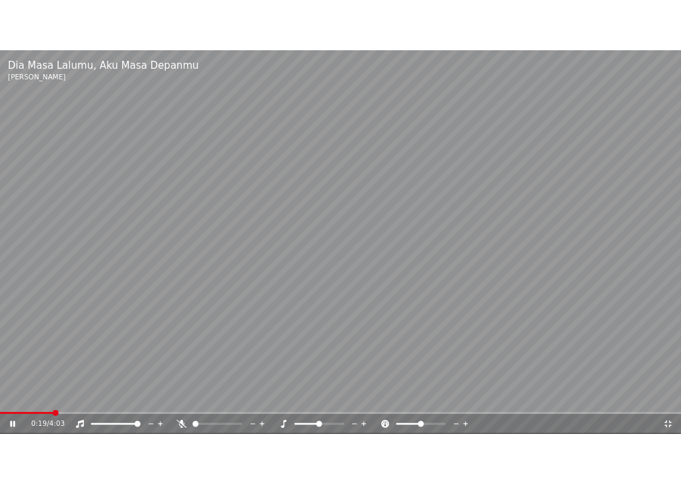
scroll to position [36, 0]
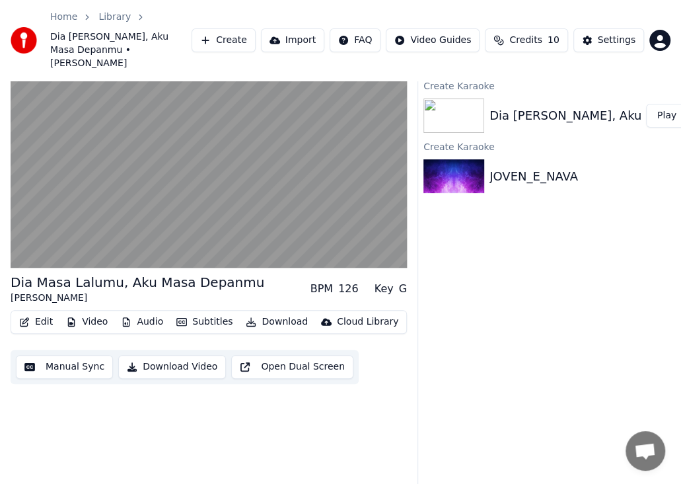
click at [558, 402] on div "Create Karaoke Dia [PERSON_NAME], Aku Masa Depanmu Song by [PERSON_NAME] - Made…" at bounding box center [566, 282] width 297 height 411
click at [620, 242] on div "Create Karaoke Dia [PERSON_NAME], Aku Masa Depanmu Song by [PERSON_NAME] - Made…" at bounding box center [566, 282] width 297 height 411
click at [636, 208] on div "Create Karaoke Dia [PERSON_NAME], Aku Masa Depanmu Song by [PERSON_NAME] - Made…" at bounding box center [566, 282] width 297 height 411
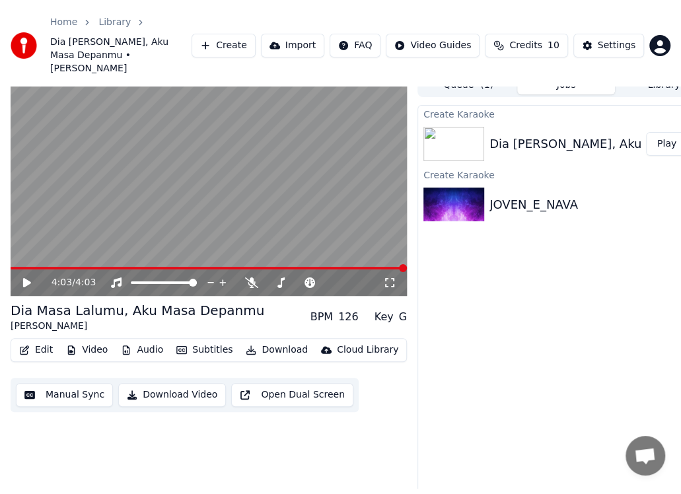
scroll to position [0, 0]
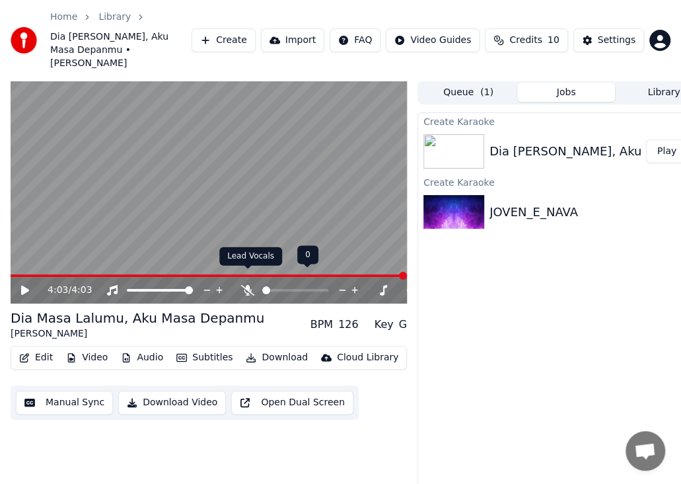
click at [248, 285] on icon at bounding box center [247, 290] width 13 height 11
click at [248, 285] on icon at bounding box center [247, 290] width 7 height 11
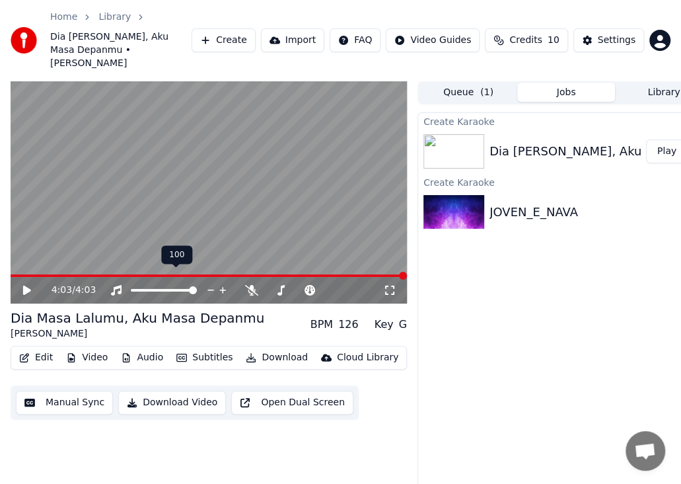
click at [208, 283] on icon at bounding box center [211, 289] width 13 height 13
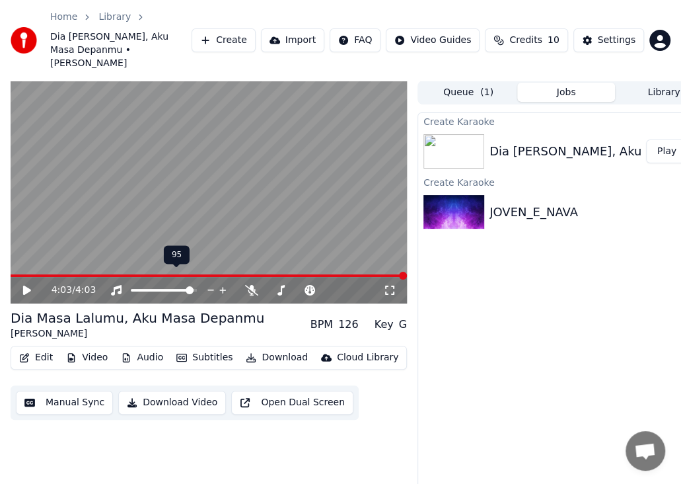
click at [208, 283] on icon at bounding box center [211, 289] width 13 height 13
click at [222, 283] on icon at bounding box center [223, 289] width 13 height 13
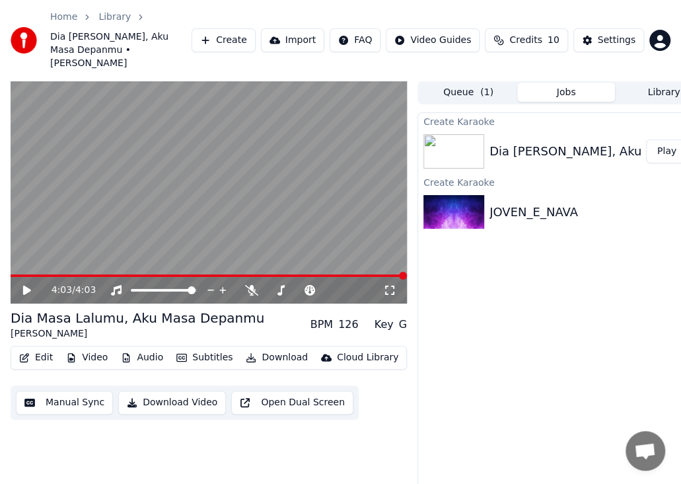
click at [40, 348] on button "Edit" at bounding box center [36, 357] width 44 height 18
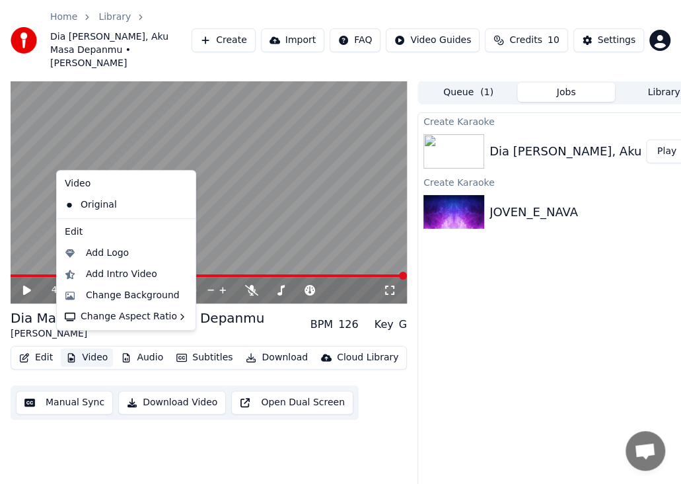
click at [90, 348] on button "Video" at bounding box center [87, 357] width 52 height 18
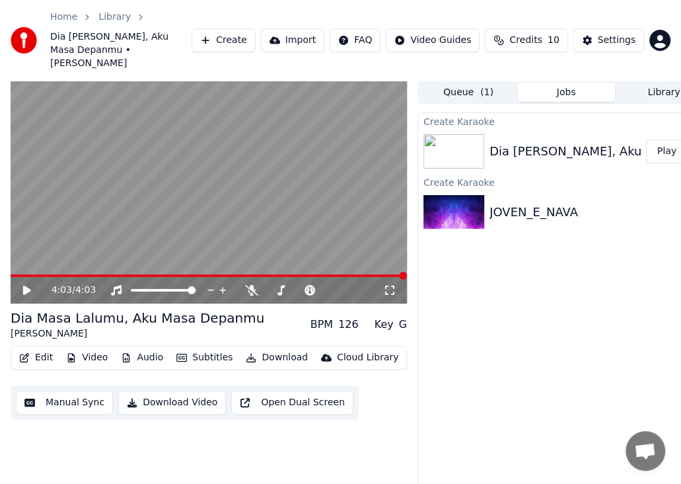
click at [43, 348] on button "Edit" at bounding box center [36, 357] width 44 height 18
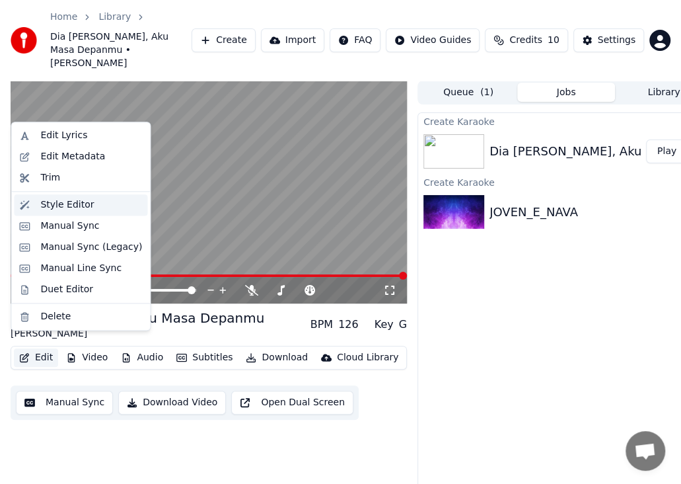
click at [64, 207] on div "Style Editor" at bounding box center [67, 204] width 54 height 13
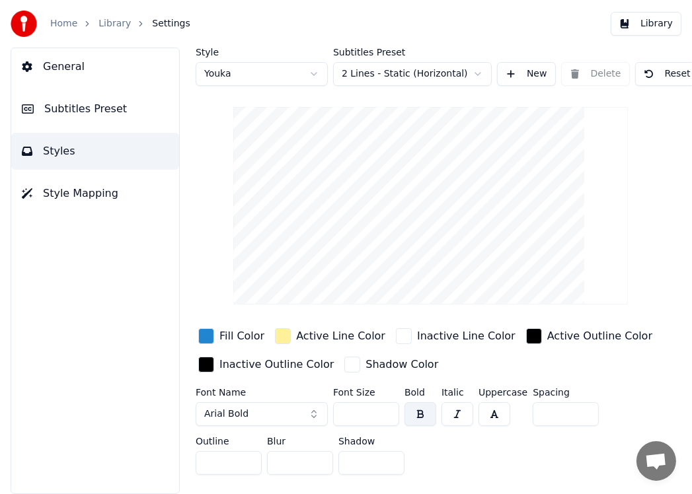
click at [645, 208] on div "Style Youka Subtitles Preset 2 Lines - Static (Horizontal) New Delete Reset Sav…" at bounding box center [431, 264] width 470 height 433
click at [63, 21] on link "Home" at bounding box center [63, 23] width 27 height 13
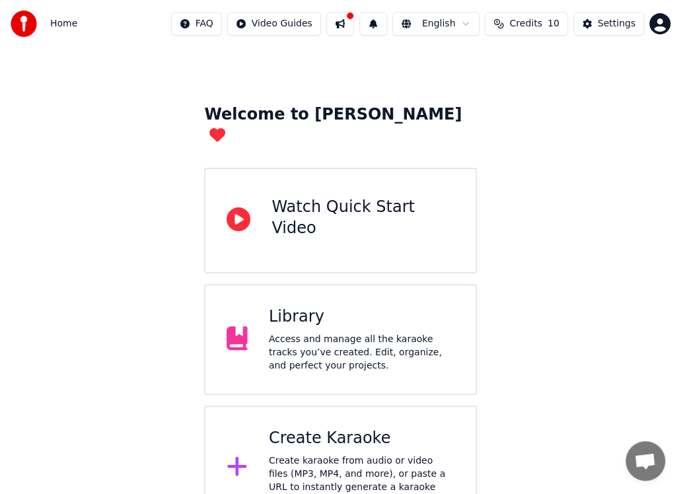
scroll to position [34, 0]
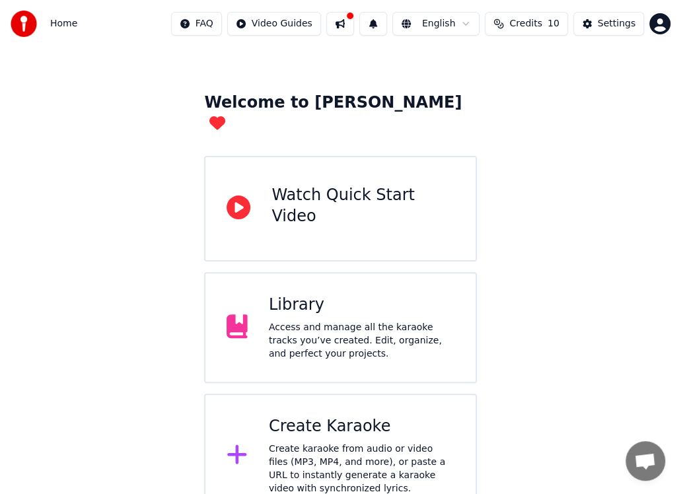
click at [314, 297] on div "Library Access and manage all the karaoke tracks you’ve created. Edit, organize…" at bounding box center [362, 328] width 186 height 66
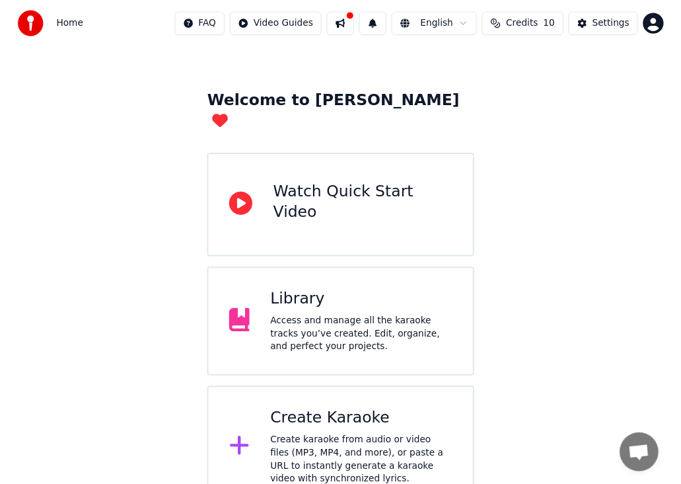
scroll to position [16, 0]
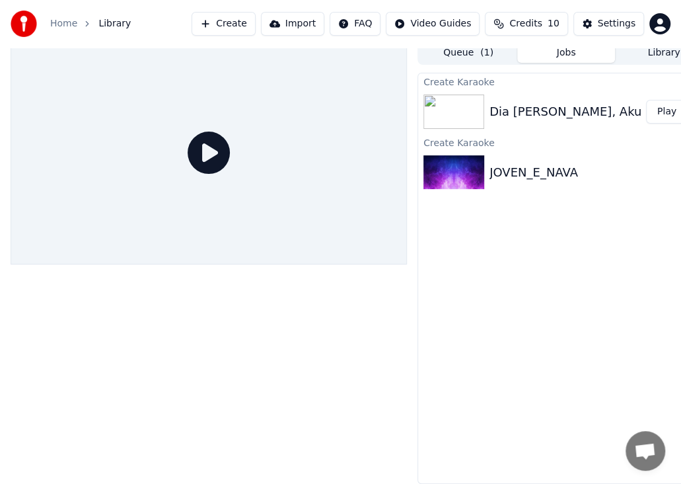
click at [665, 102] on button "Play" at bounding box center [667, 112] width 42 height 24
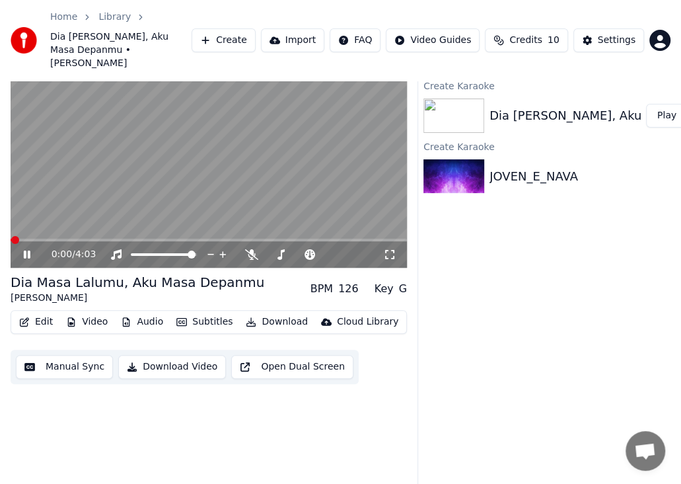
click at [44, 312] on button "Edit" at bounding box center [36, 321] width 44 height 18
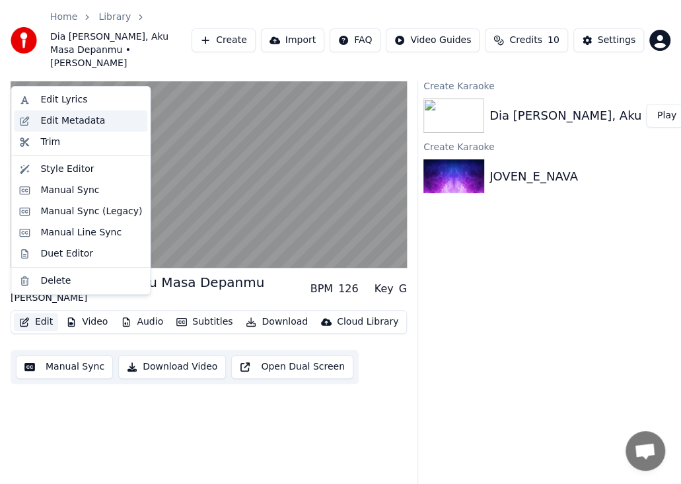
click at [69, 122] on div "Edit Metadata" at bounding box center [72, 120] width 65 height 13
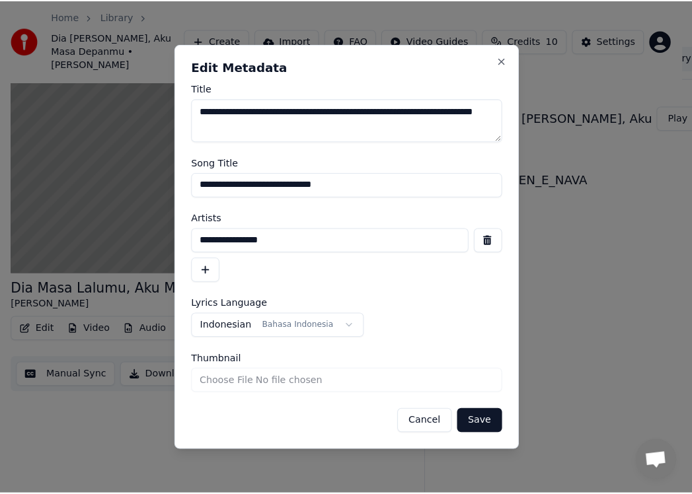
scroll to position [24, 0]
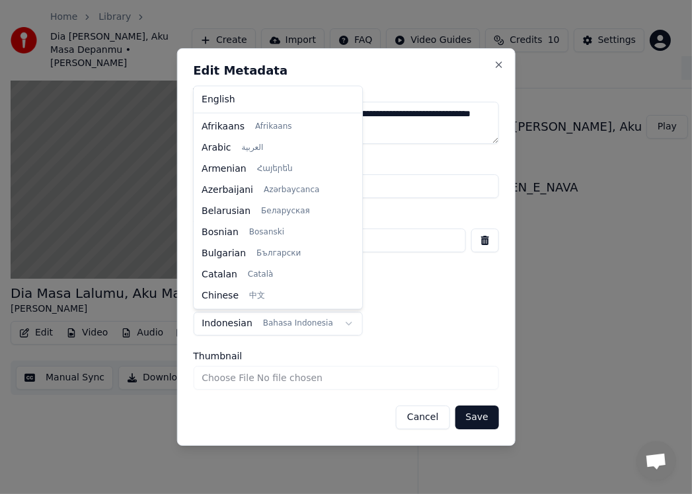
click at [332, 323] on body "**********" at bounding box center [340, 223] width 681 height 494
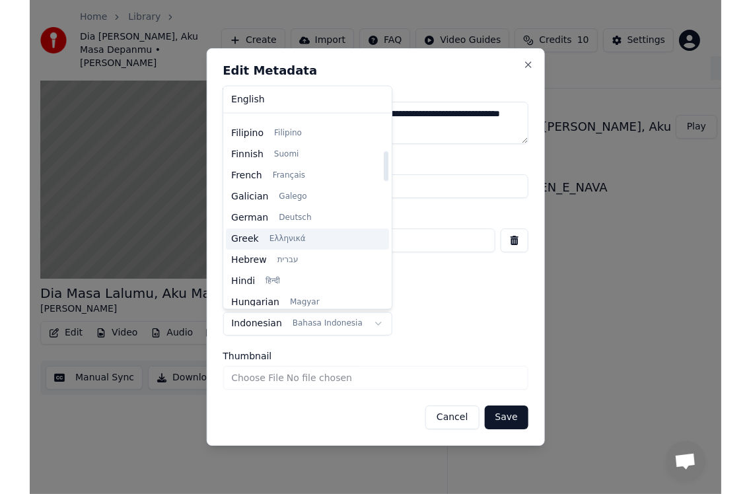
scroll to position [205, 0]
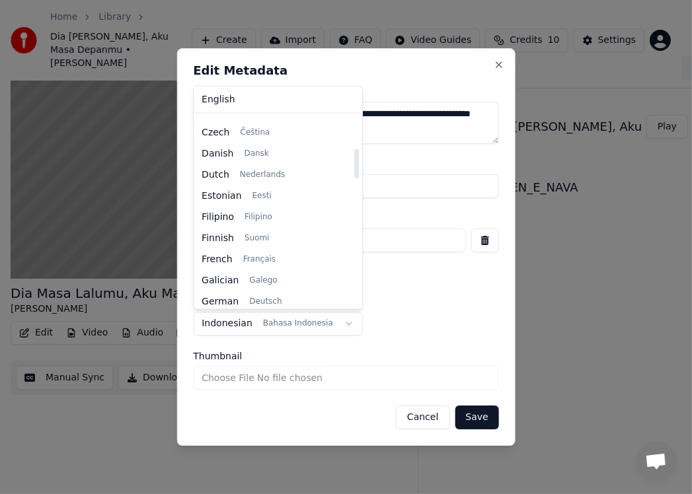
select select "**"
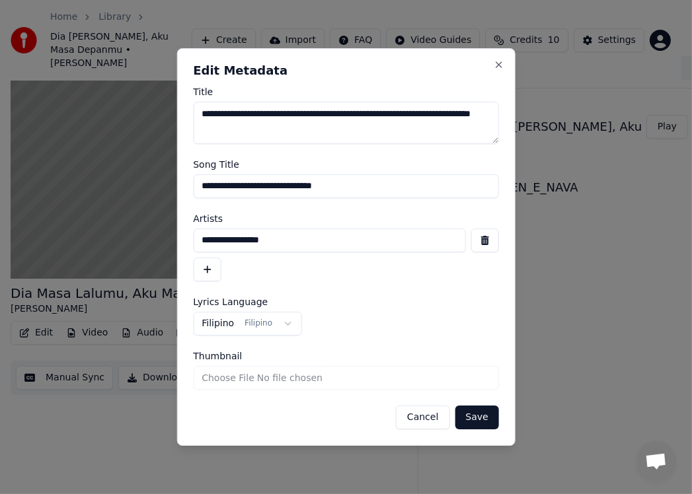
click at [460, 305] on label "Lyrics Language" at bounding box center [346, 301] width 306 height 9
click at [245, 375] on input "Thumbnail" at bounding box center [346, 378] width 306 height 24
type input "**********"
click at [479, 412] on button "Save" at bounding box center [476, 418] width 44 height 24
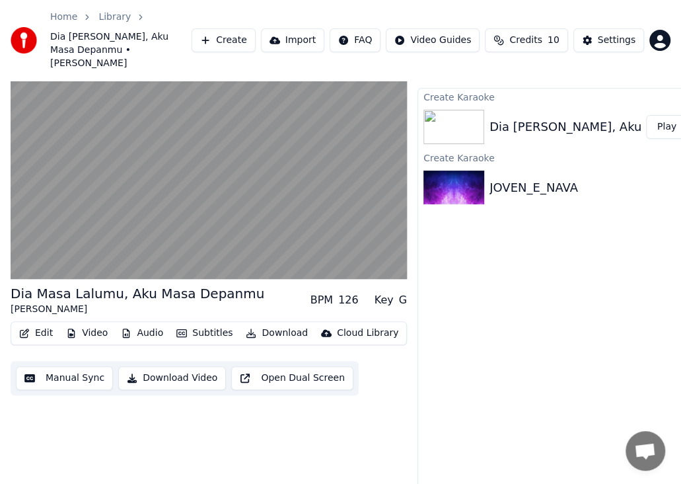
click at [91, 324] on button "Video" at bounding box center [87, 333] width 52 height 18
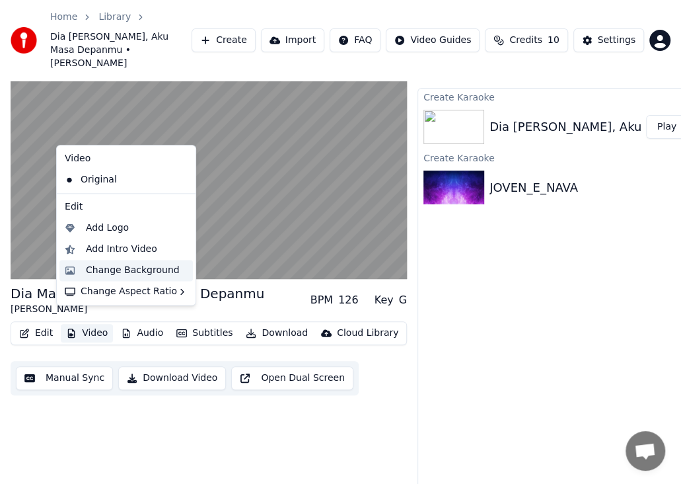
click at [130, 272] on div "Change Background" at bounding box center [133, 270] width 94 height 13
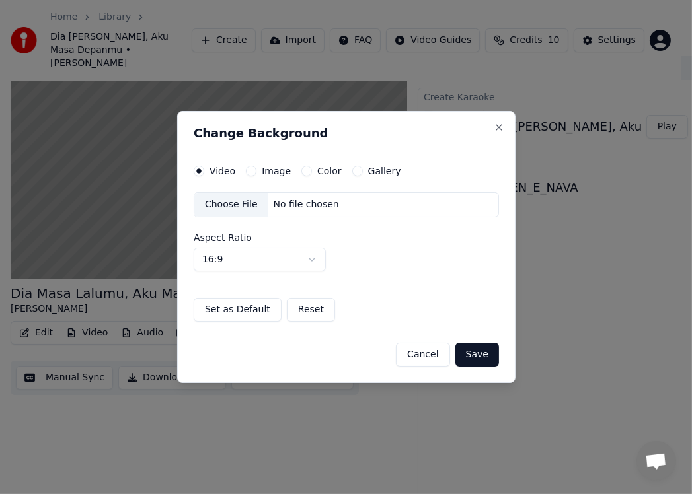
click at [264, 171] on label "Image" at bounding box center [276, 170] width 29 height 9
click at [256, 171] on button "Image" at bounding box center [251, 171] width 11 height 11
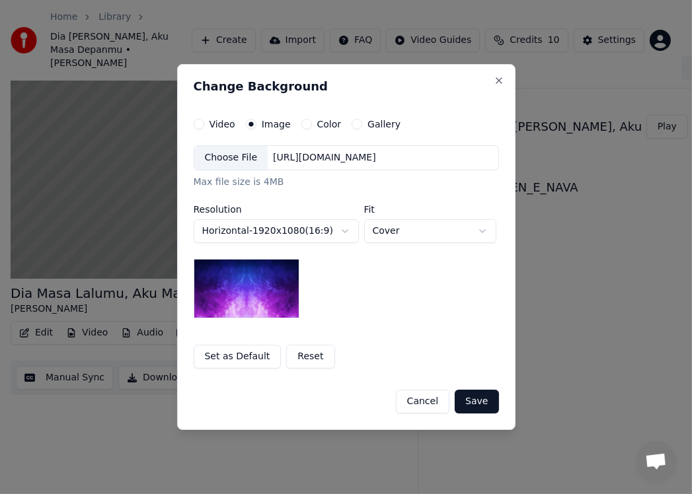
click at [233, 157] on div "Choose File" at bounding box center [231, 158] width 74 height 24
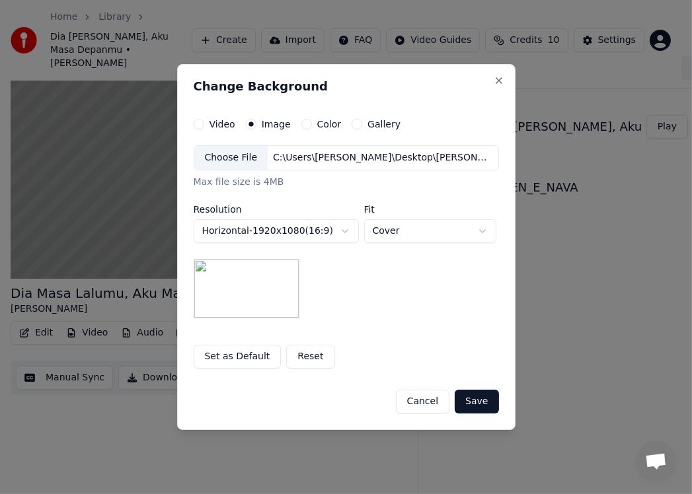
click at [478, 403] on button "Save" at bounding box center [476, 402] width 44 height 24
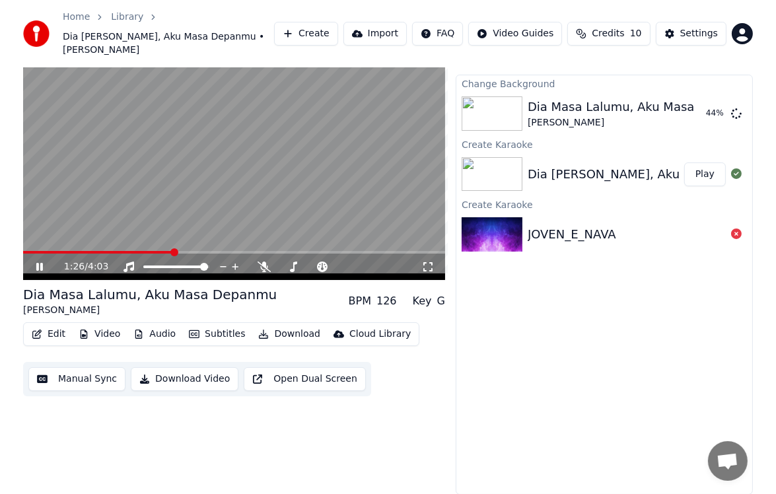
scroll to position [11, 0]
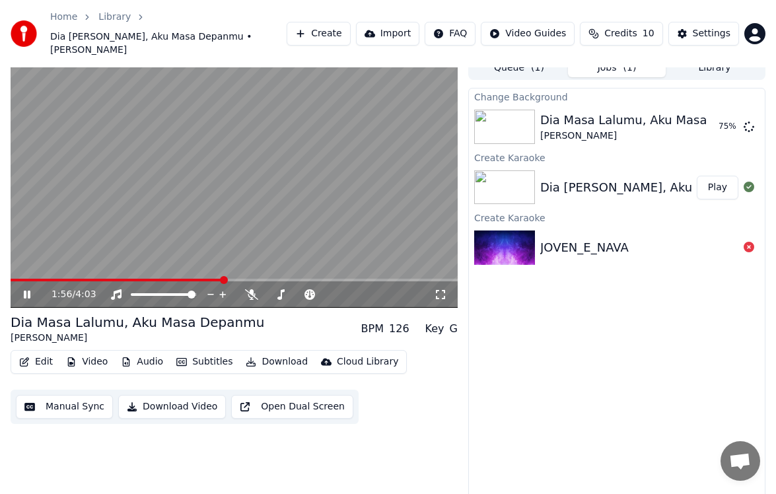
click at [281, 313] on div "Dia Masa Lalumu, Aku Masa Depanmu [PERSON_NAME] BPM 126 Key G" at bounding box center [234, 329] width 447 height 32
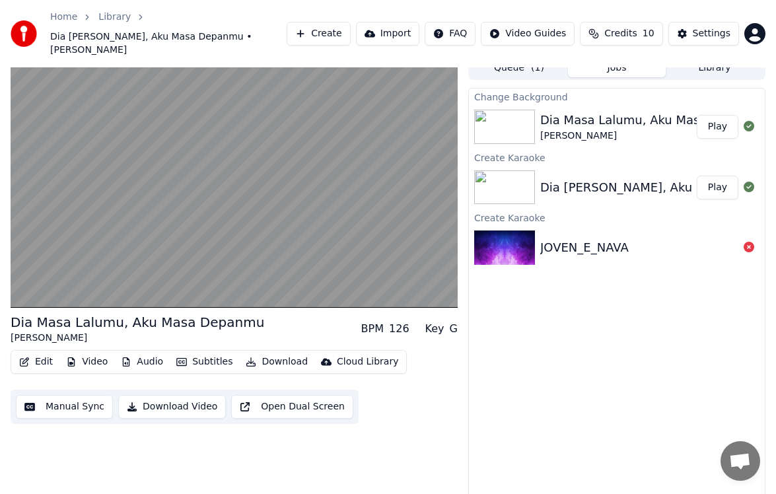
click at [667, 375] on div "Change Background Dia [PERSON_NAME], Aku Masa Depanmu [PERSON_NAME] Play Create…" at bounding box center [616, 298] width 297 height 420
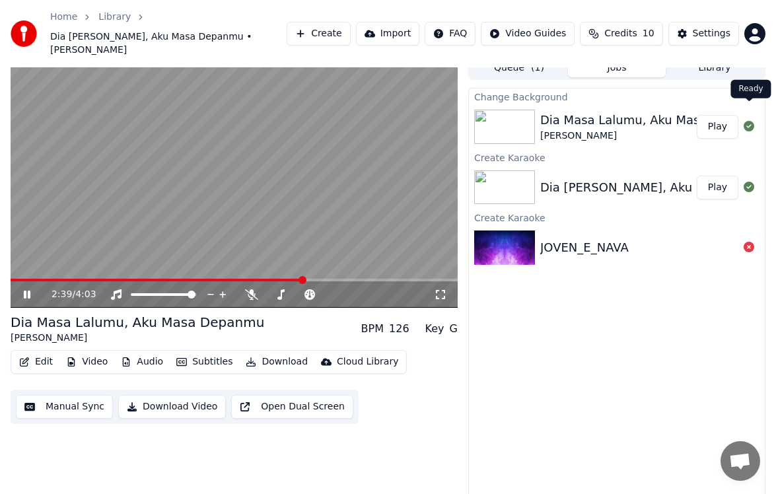
click at [717, 115] on button "Play" at bounding box center [718, 127] width 42 height 24
click at [443, 290] on icon at bounding box center [440, 294] width 9 height 9
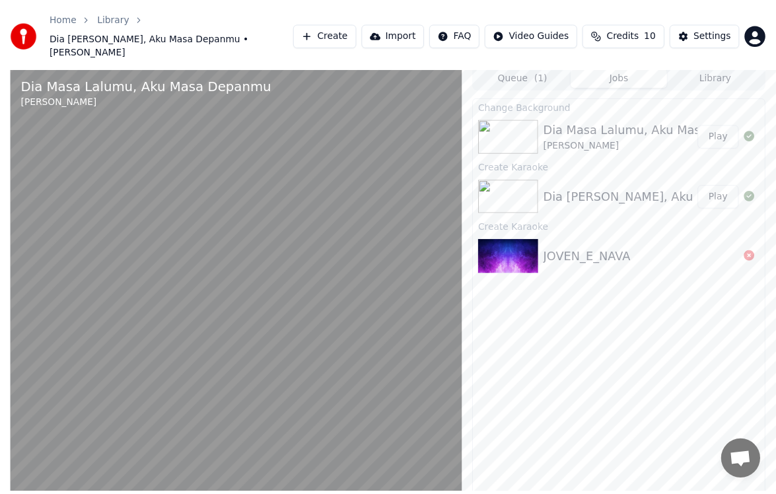
scroll to position [11, 0]
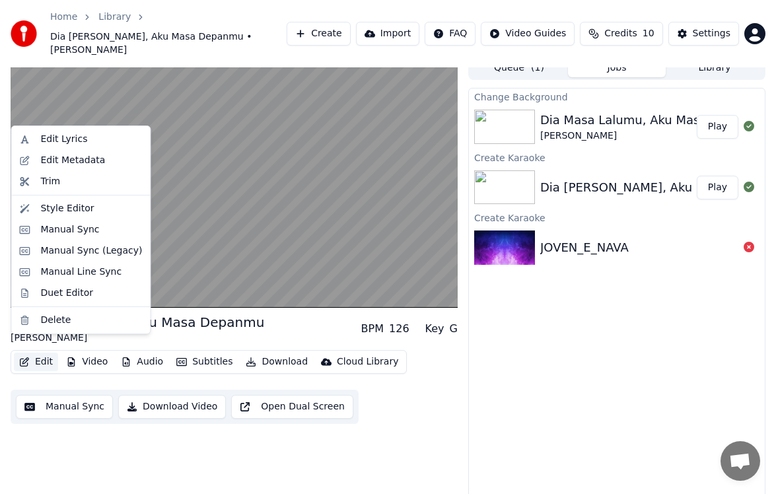
click at [34, 353] on button "Edit" at bounding box center [36, 362] width 44 height 18
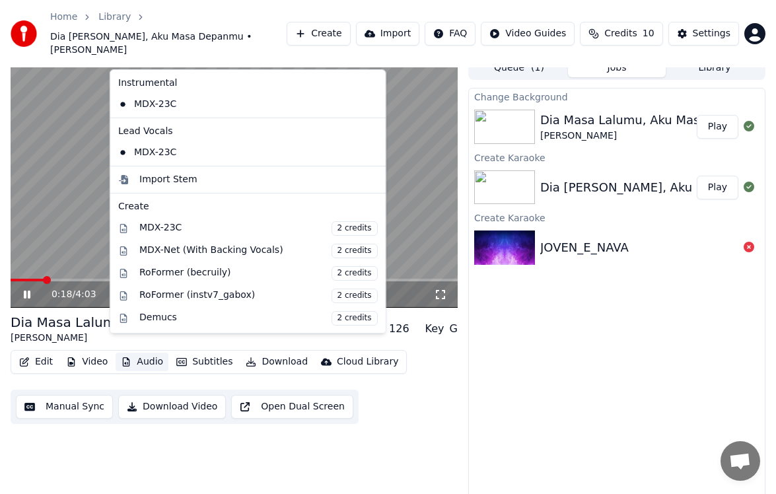
click at [617, 363] on div "Change Background Dia [PERSON_NAME], Aku Masa Depanmu [PERSON_NAME] Play Create…" at bounding box center [616, 298] width 297 height 420
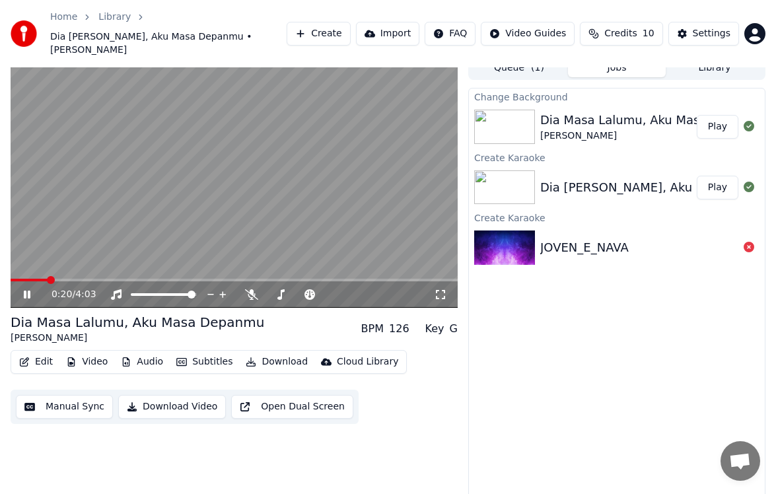
scroll to position [0, 0]
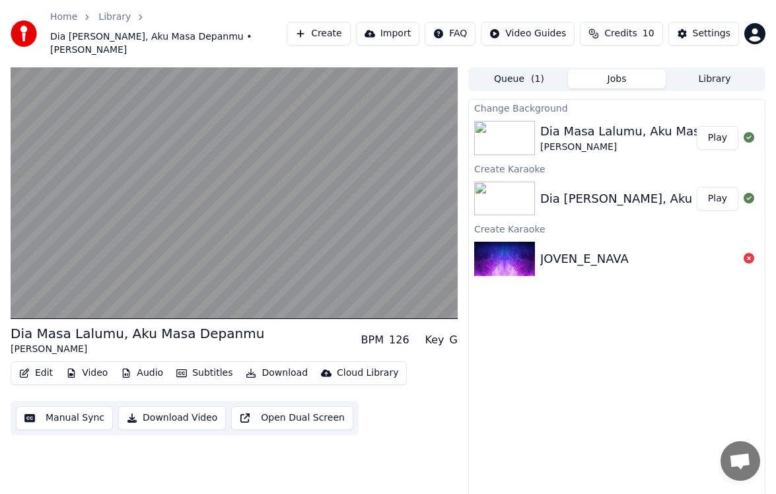
click at [564, 123] on div "Dia Masa Lalumu, Aku Masa Depanmu" at bounding box center [654, 131] width 229 height 18
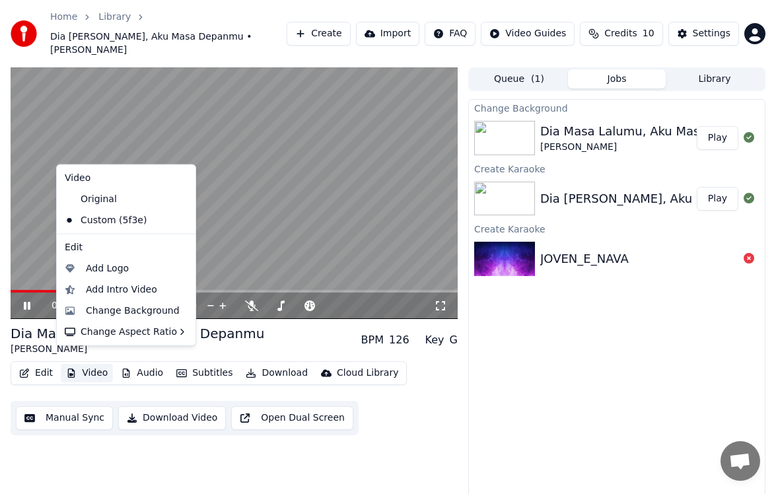
click at [88, 364] on button "Video" at bounding box center [87, 373] width 52 height 18
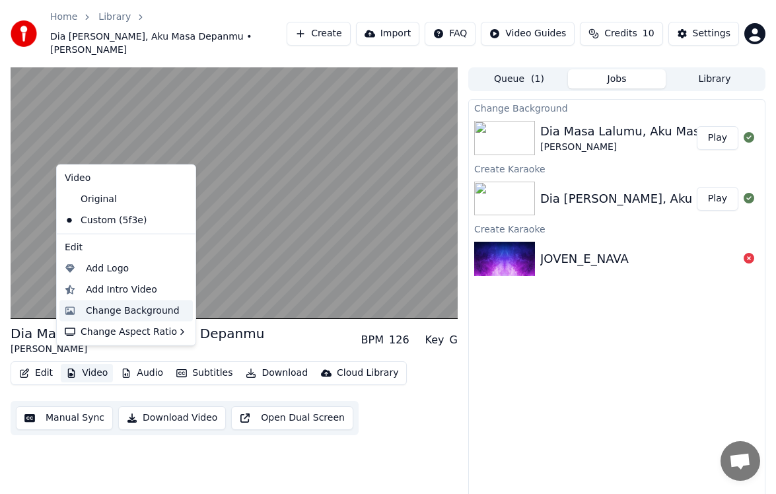
click at [113, 314] on div "Change Background" at bounding box center [133, 310] width 94 height 13
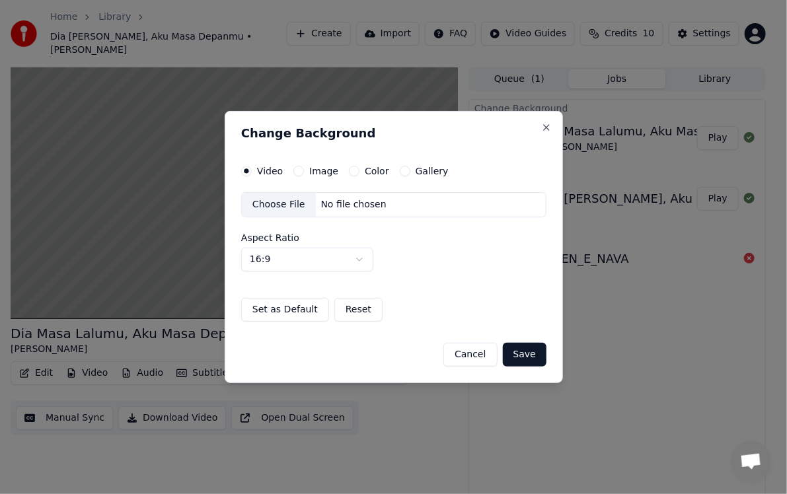
click at [320, 174] on label "Image" at bounding box center [323, 170] width 29 height 9
click at [304, 174] on button "Image" at bounding box center [298, 171] width 11 height 11
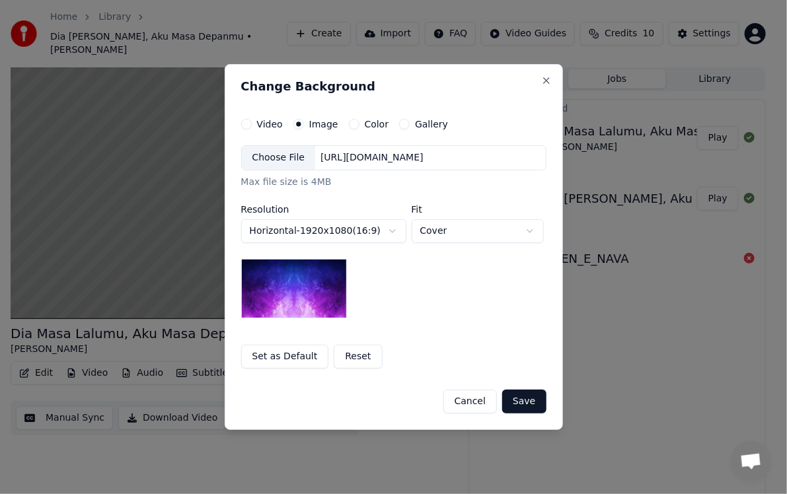
click at [309, 121] on label "Image" at bounding box center [323, 124] width 29 height 9
click at [304, 121] on button "Image" at bounding box center [298, 124] width 11 height 11
click at [530, 231] on body "**********" at bounding box center [388, 247] width 776 height 494
select select "*******"
click at [281, 157] on div "Choose File" at bounding box center [279, 158] width 74 height 24
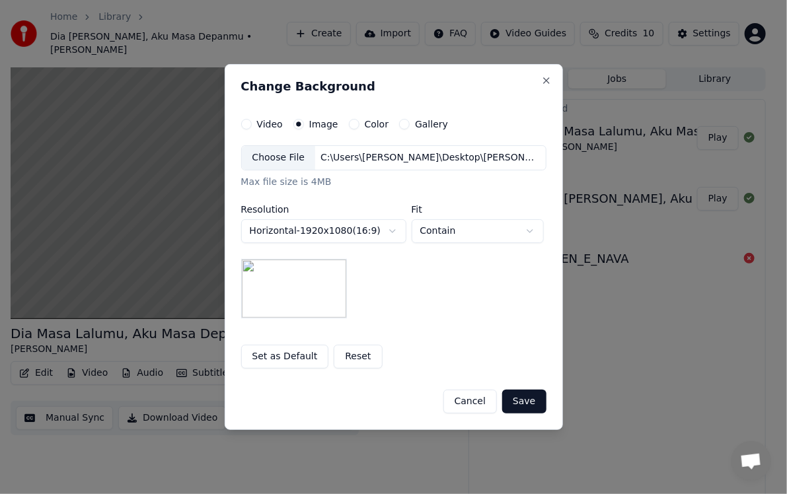
click at [271, 155] on div "Choose File" at bounding box center [279, 158] width 74 height 24
click at [347, 357] on button "Reset" at bounding box center [358, 357] width 48 height 24
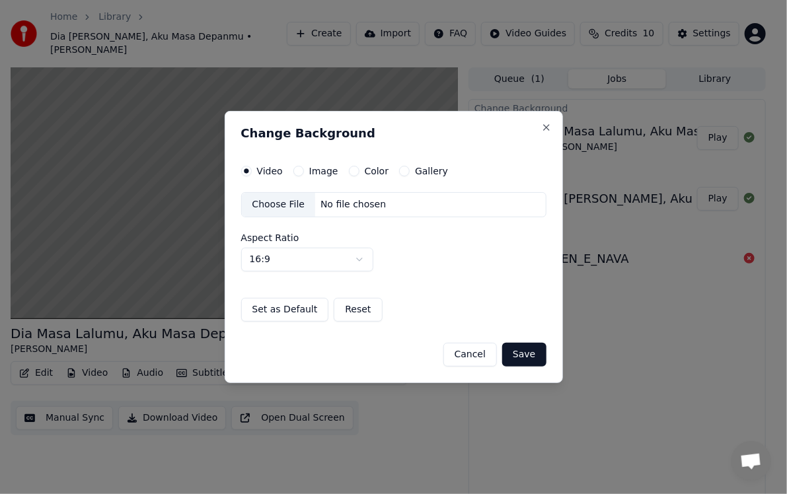
click at [279, 202] on div "Choose File" at bounding box center [279, 205] width 74 height 24
click at [322, 168] on label "Image" at bounding box center [323, 170] width 29 height 9
click at [304, 168] on button "Image" at bounding box center [298, 171] width 11 height 11
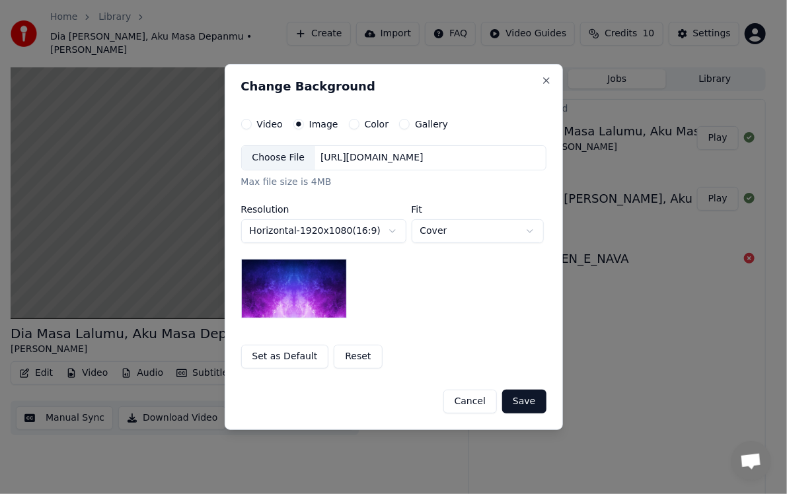
click at [307, 160] on div "Choose File" at bounding box center [279, 158] width 74 height 24
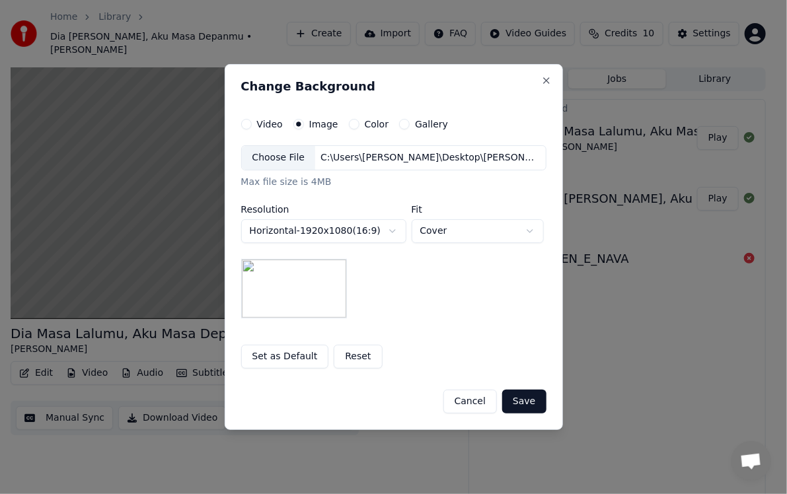
click at [525, 398] on button "Save" at bounding box center [524, 402] width 44 height 24
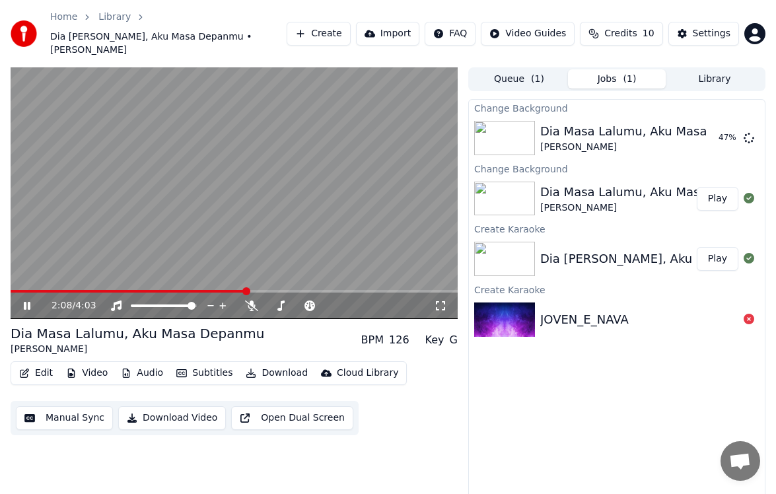
click at [302, 447] on div "2:08 / 4:03 Dia [PERSON_NAME], Aku Masa Depanmu [PERSON_NAME] BPM 126 Key G Edi…" at bounding box center [234, 293] width 447 height 452
click at [622, 69] on button "Jobs ( 1 )" at bounding box center [617, 78] width 98 height 19
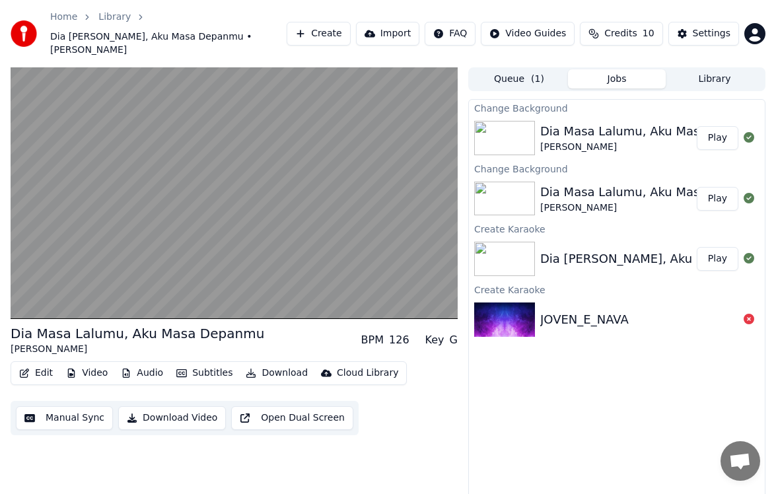
click at [715, 126] on button "Play" at bounding box center [718, 138] width 42 height 24
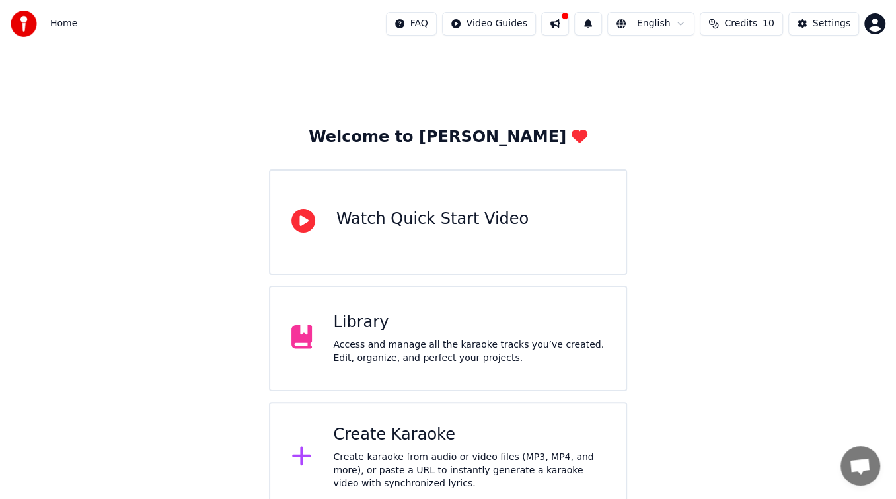
click at [399, 331] on div "Library" at bounding box center [469, 322] width 272 height 21
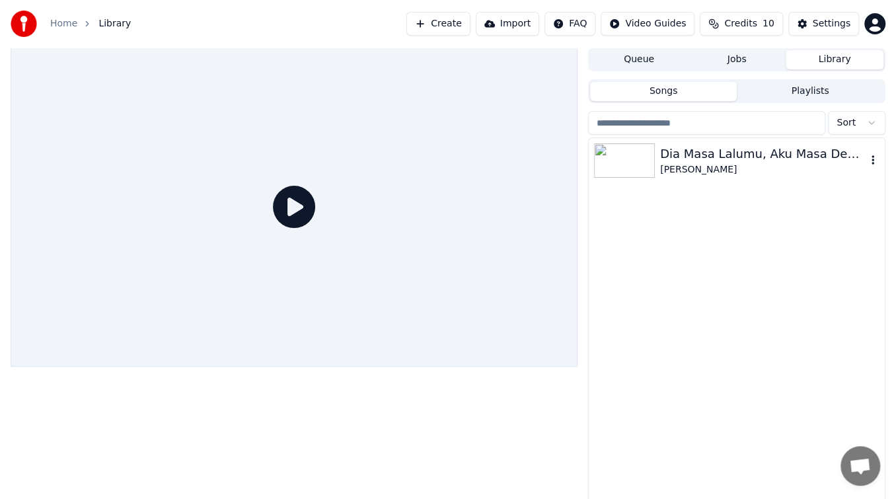
click at [724, 156] on div "Dia Masa Lalumu, Aku Masa Depanmu" at bounding box center [763, 154] width 206 height 18
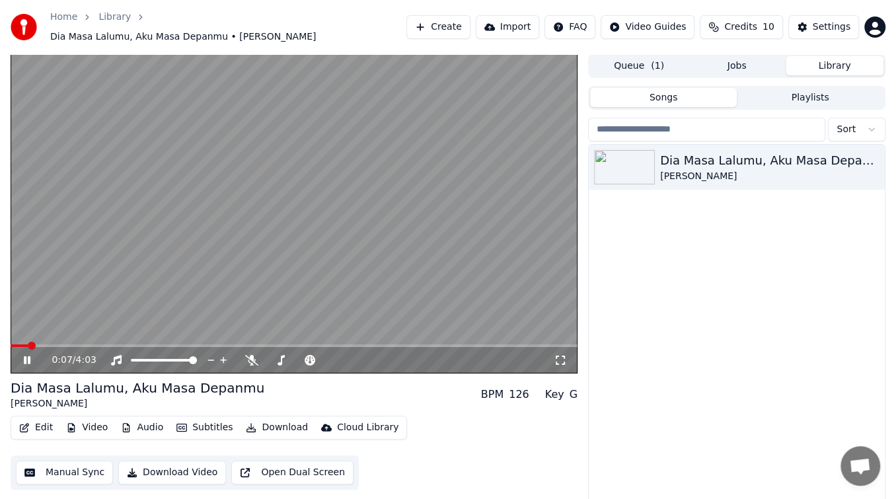
drag, startPoint x: 560, startPoint y: 357, endPoint x: 568, endPoint y: 368, distance: 13.6
click at [560, 357] on icon at bounding box center [560, 360] width 13 height 11
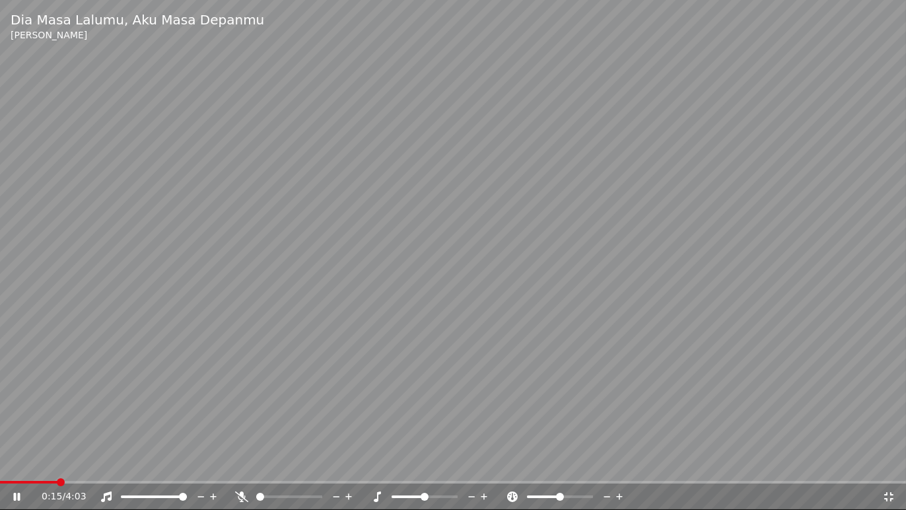
click at [310, 151] on video at bounding box center [453, 255] width 906 height 510
click at [543, 497] on span at bounding box center [546, 497] width 8 height 8
drag, startPoint x: 780, startPoint y: 414, endPoint x: 787, endPoint y: 414, distance: 7.9
click at [784, 414] on video at bounding box center [453, 255] width 906 height 510
click at [888, 495] on icon at bounding box center [889, 496] width 13 height 11
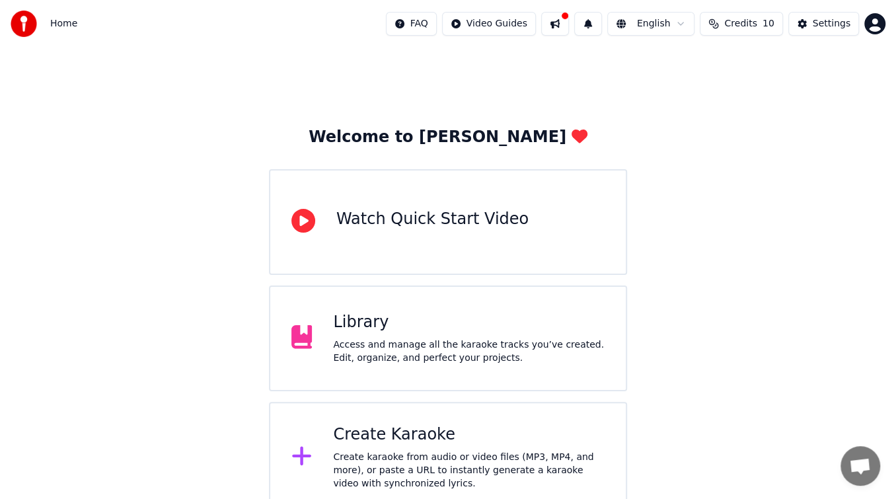
click at [446, 342] on div "Access and manage all the karaoke tracks you’ve created. Edit, organize, and pe…" at bounding box center [469, 351] width 272 height 26
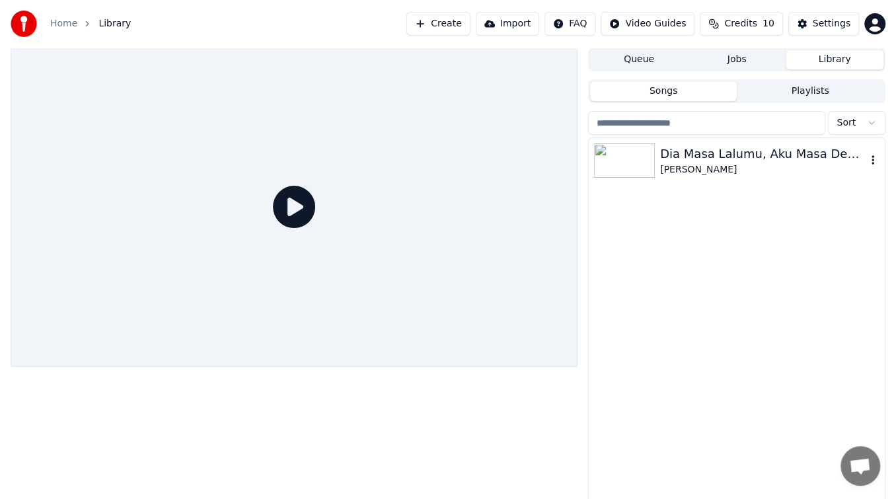
click at [702, 155] on div "Dia Masa Lalumu, Aku Masa Depanmu" at bounding box center [763, 154] width 206 height 18
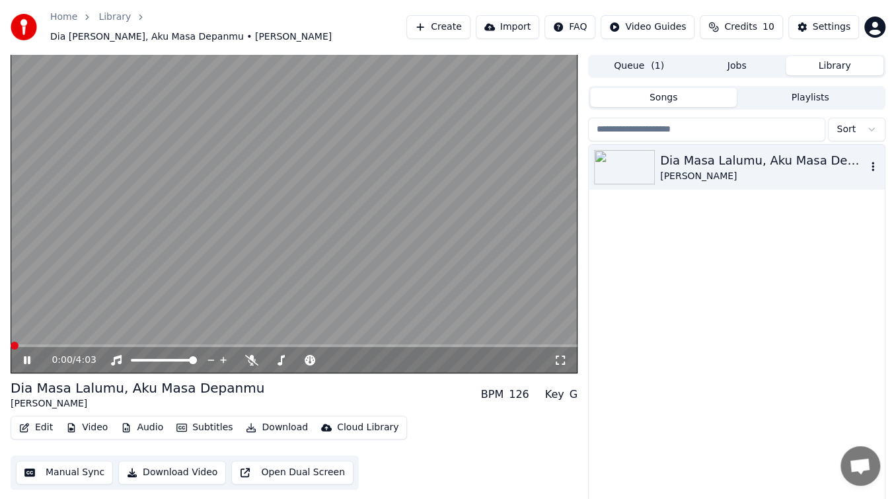
click at [874, 161] on icon "button" at bounding box center [872, 166] width 13 height 11
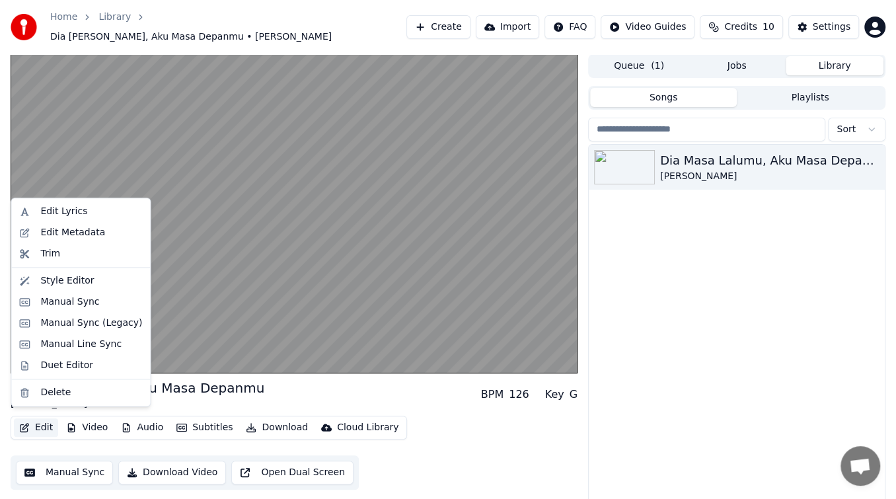
click at [35, 419] on button "Edit" at bounding box center [36, 427] width 44 height 18
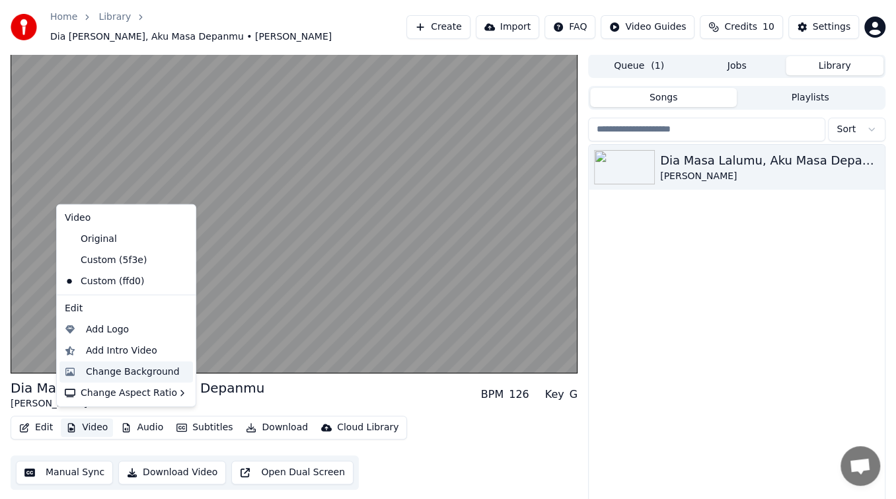
click at [104, 369] on div "Change Background" at bounding box center [133, 371] width 94 height 13
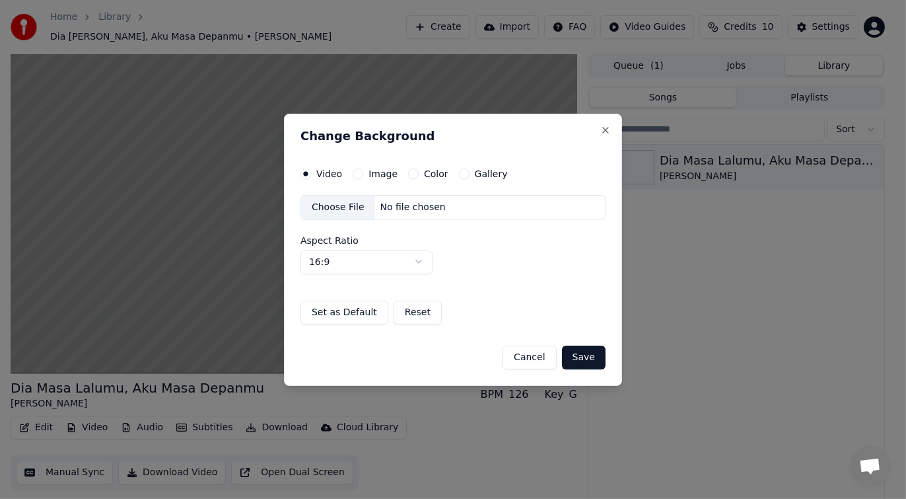
click at [384, 173] on label "Image" at bounding box center [383, 173] width 29 height 9
click at [363, 173] on button "Image" at bounding box center [358, 173] width 11 height 11
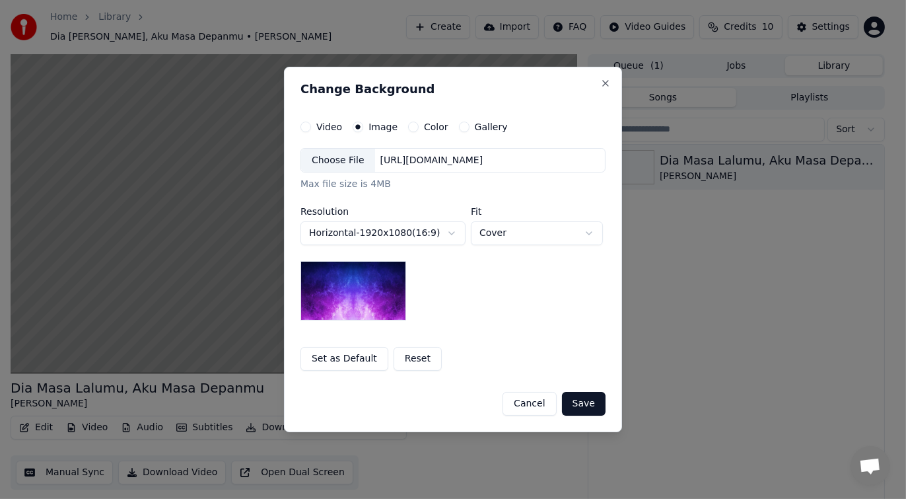
click at [449, 232] on body "**********" at bounding box center [448, 249] width 896 height 499
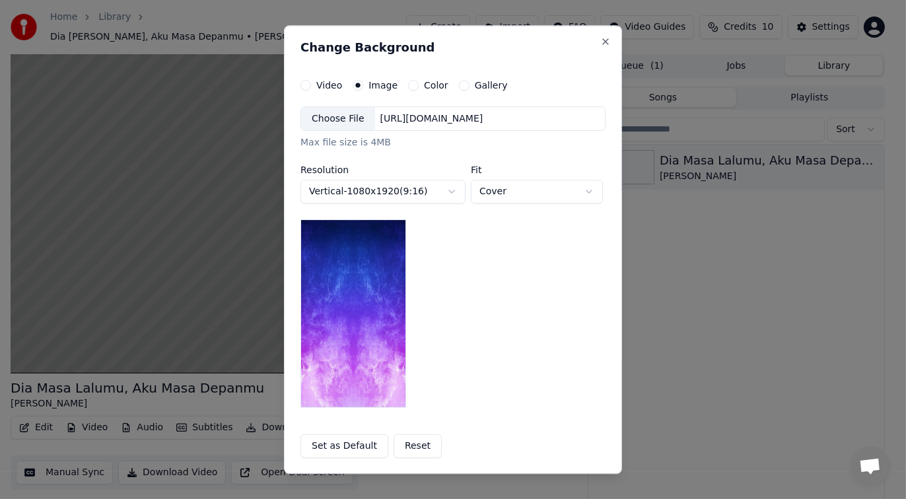
click at [451, 189] on body "**********" at bounding box center [448, 249] width 896 height 499
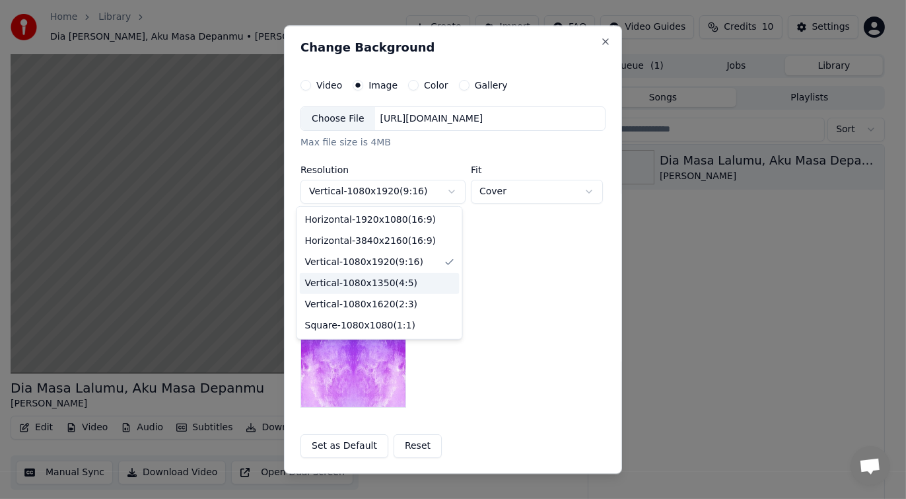
select select "*********"
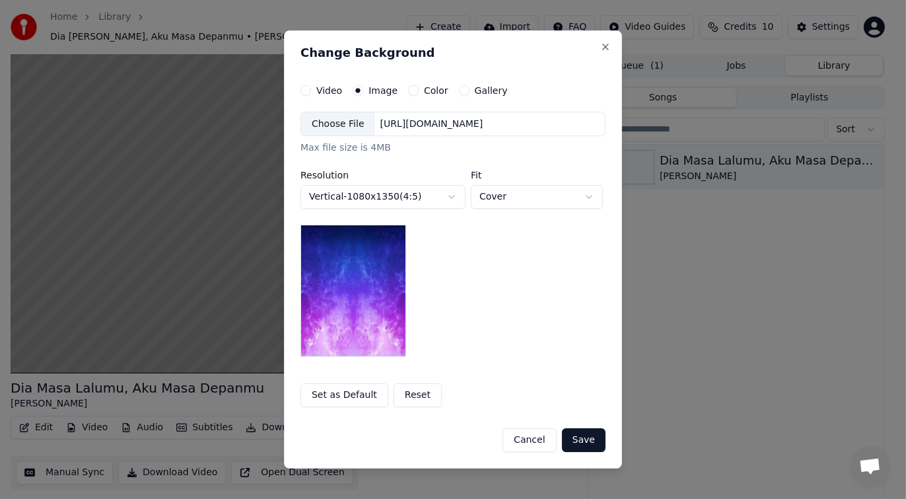
click at [333, 123] on div "Choose File" at bounding box center [338, 124] width 74 height 24
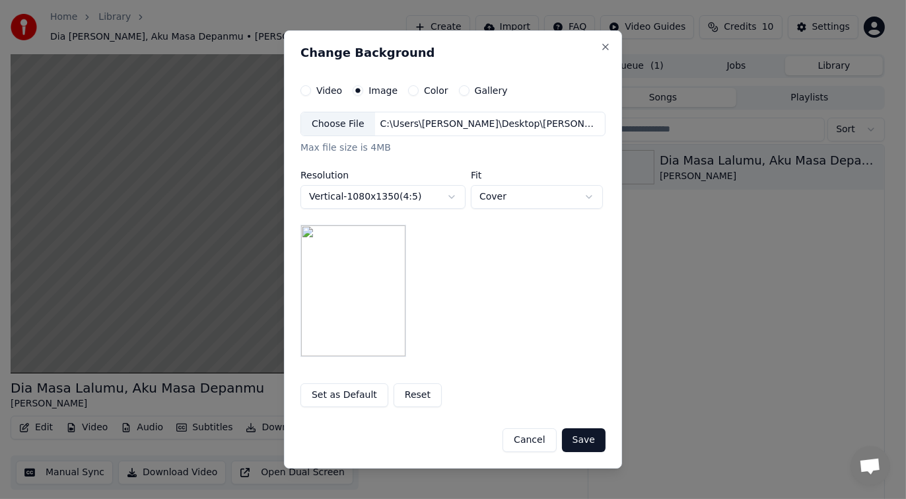
click at [583, 441] on button "Save" at bounding box center [584, 440] width 44 height 24
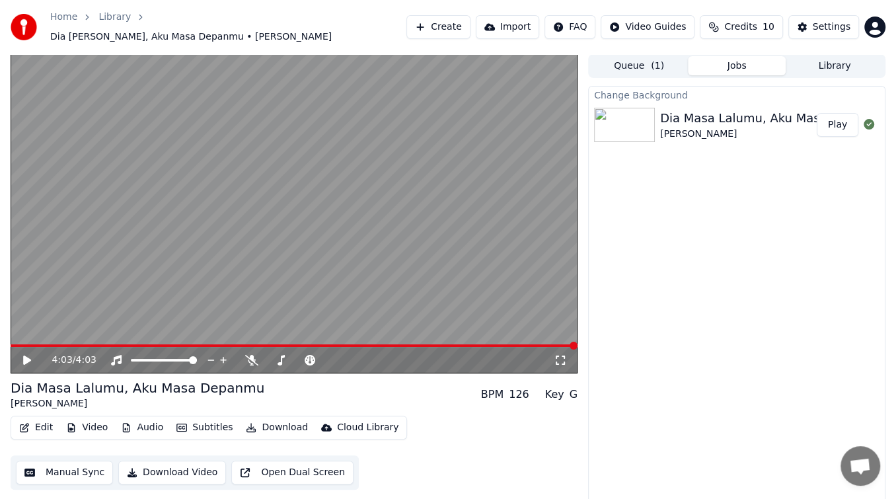
click at [725, 213] on div "Change Background Dia Masa Lalumu, Aku Masa Depanmu Vionita Sihombing Play" at bounding box center [736, 298] width 297 height 424
click at [840, 118] on button "Play" at bounding box center [838, 125] width 42 height 24
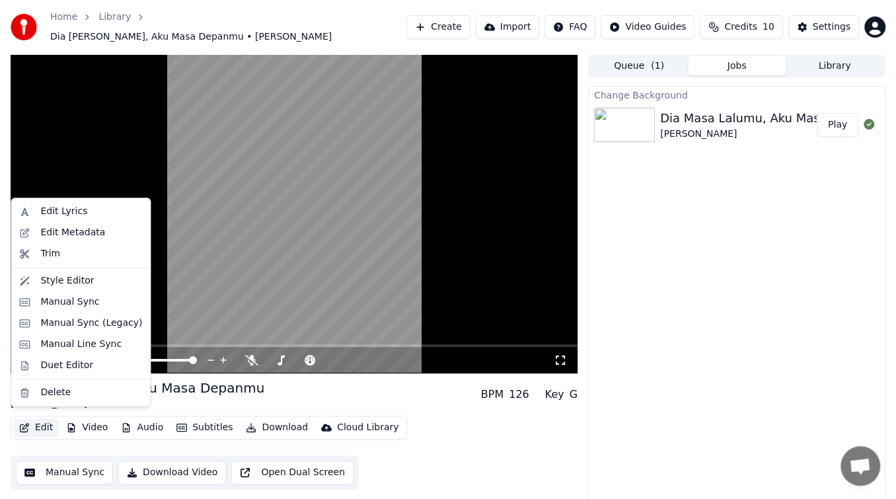
click at [36, 419] on button "Edit" at bounding box center [36, 427] width 44 height 18
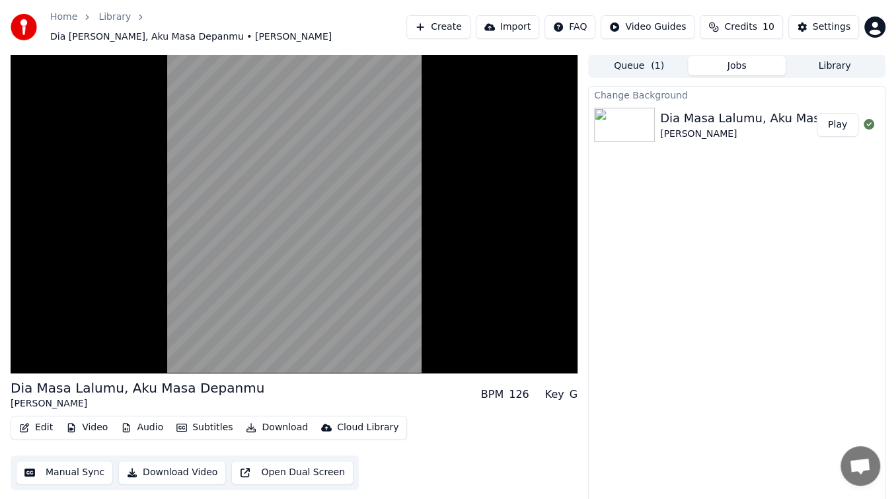
click at [720, 310] on div "Change Background Dia Masa Lalumu, Aku Masa Depanmu Vionita Sihombing Play" at bounding box center [736, 298] width 297 height 424
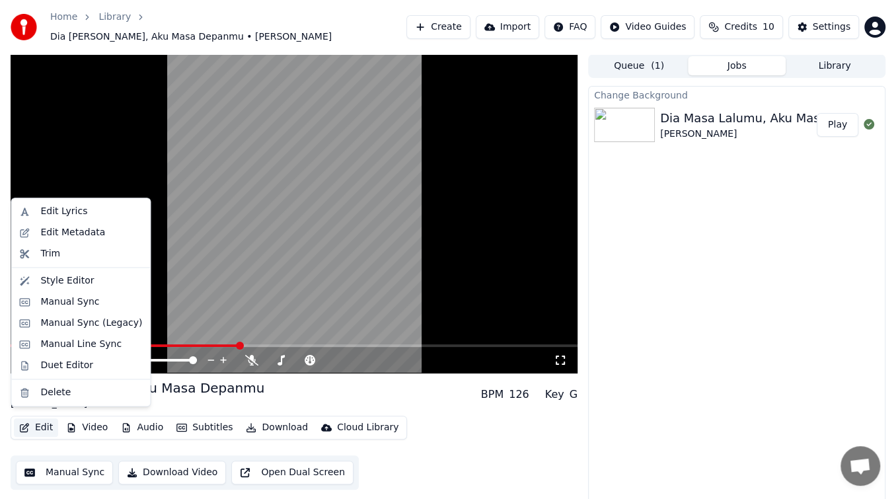
click at [43, 418] on button "Edit" at bounding box center [36, 427] width 44 height 18
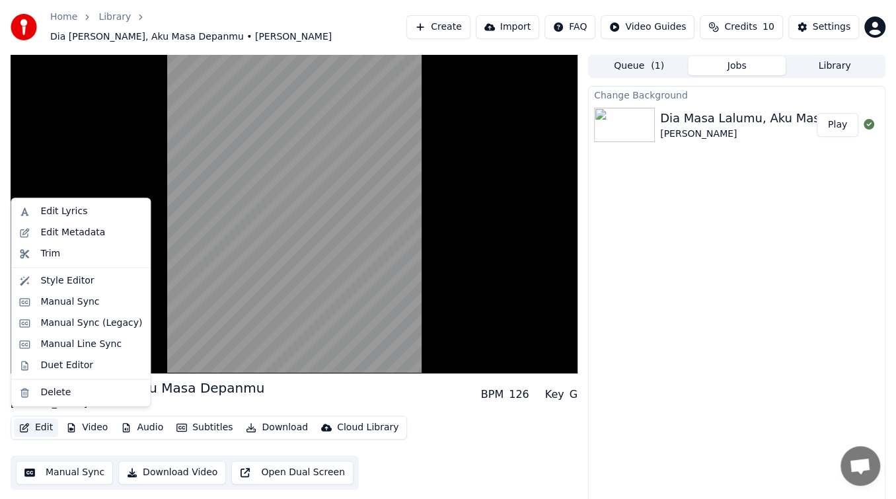
click at [40, 420] on button "Edit" at bounding box center [36, 427] width 44 height 18
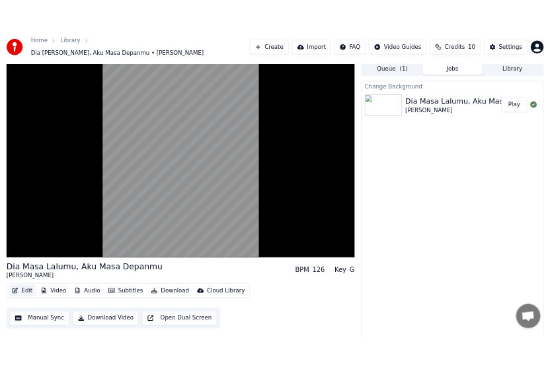
scroll to position [4, 0]
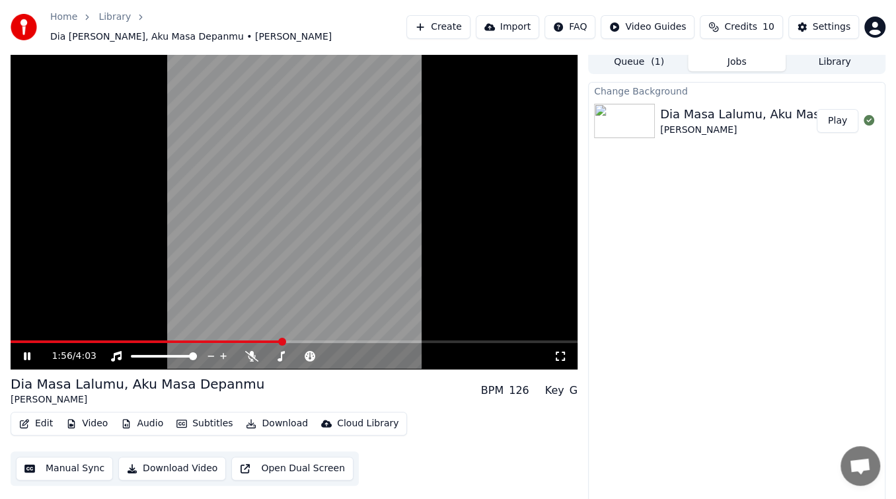
click at [96, 416] on button "Video" at bounding box center [87, 423] width 52 height 18
click at [716, 105] on div "Dia Masa Lalumu, Aku Masa Depanmu" at bounding box center [774, 114] width 229 height 18
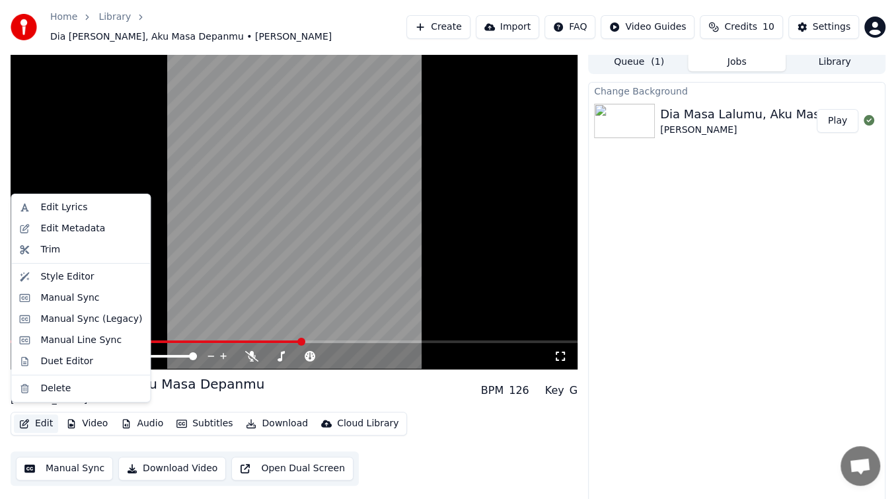
click at [40, 414] on button "Edit" at bounding box center [36, 423] width 44 height 18
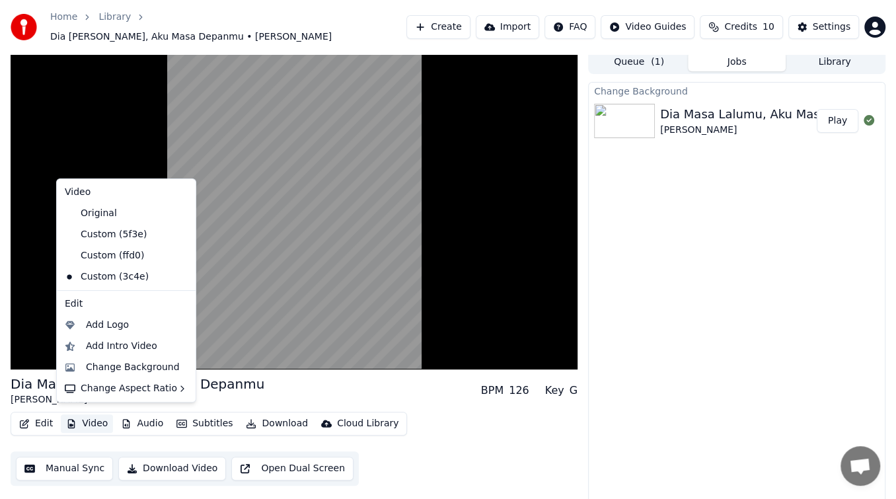
click at [91, 416] on button "Video" at bounding box center [87, 423] width 52 height 18
click at [109, 369] on div "Change Background" at bounding box center [133, 367] width 94 height 13
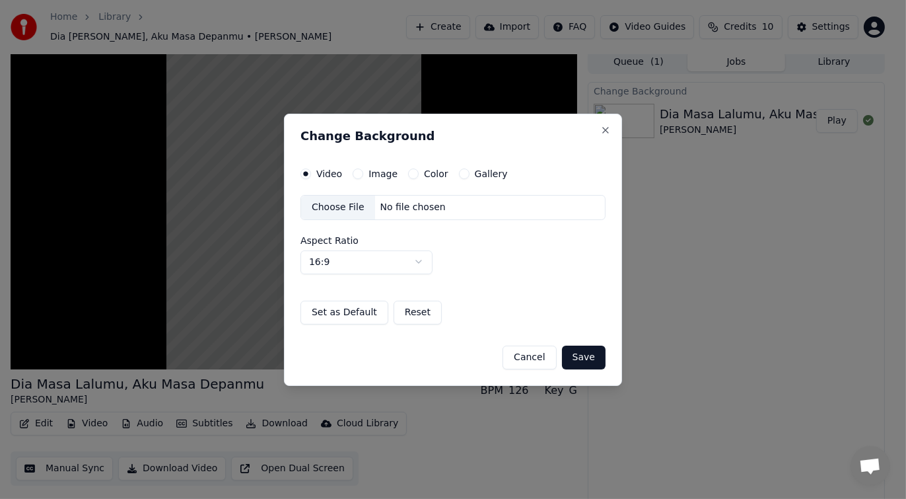
click at [378, 171] on label "Image" at bounding box center [383, 173] width 29 height 9
click at [363, 171] on button "Image" at bounding box center [358, 173] width 11 height 11
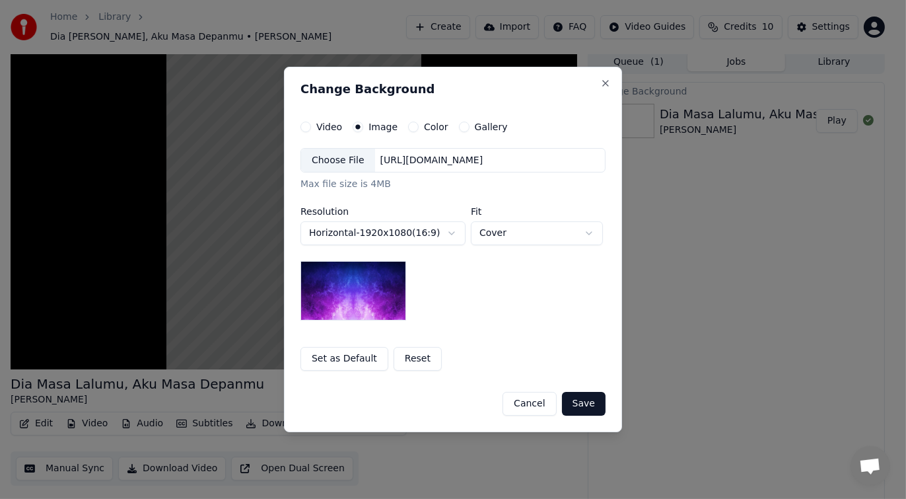
click at [332, 161] on div "Choose File" at bounding box center [338, 161] width 74 height 24
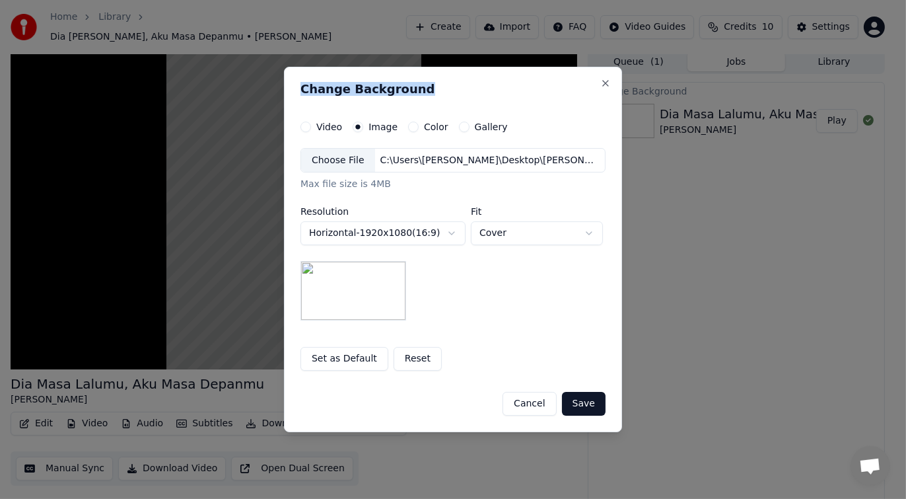
drag, startPoint x: 481, startPoint y: 70, endPoint x: 706, endPoint y: 79, distance: 225.5
click at [706, 79] on body "**********" at bounding box center [448, 245] width 896 height 499
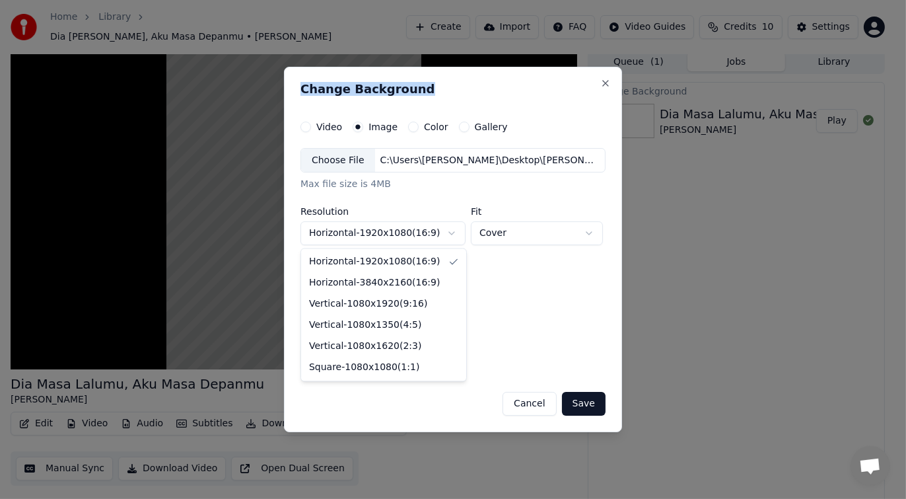
click at [453, 233] on body "**********" at bounding box center [448, 245] width 896 height 499
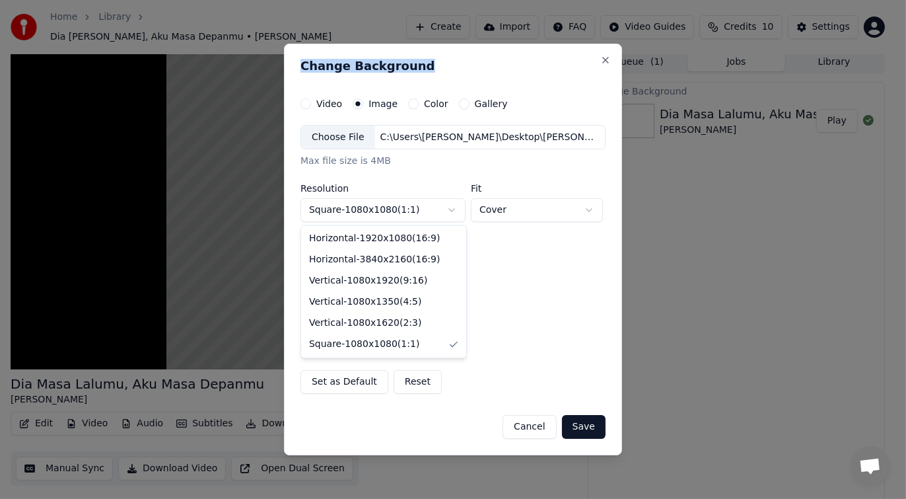
click at [453, 208] on body "**********" at bounding box center [448, 245] width 896 height 499
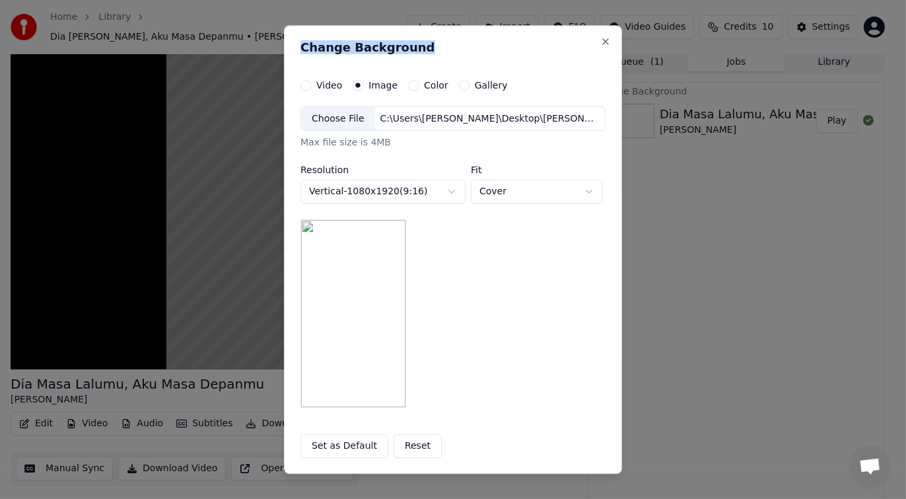
click at [439, 191] on body "**********" at bounding box center [448, 245] width 896 height 499
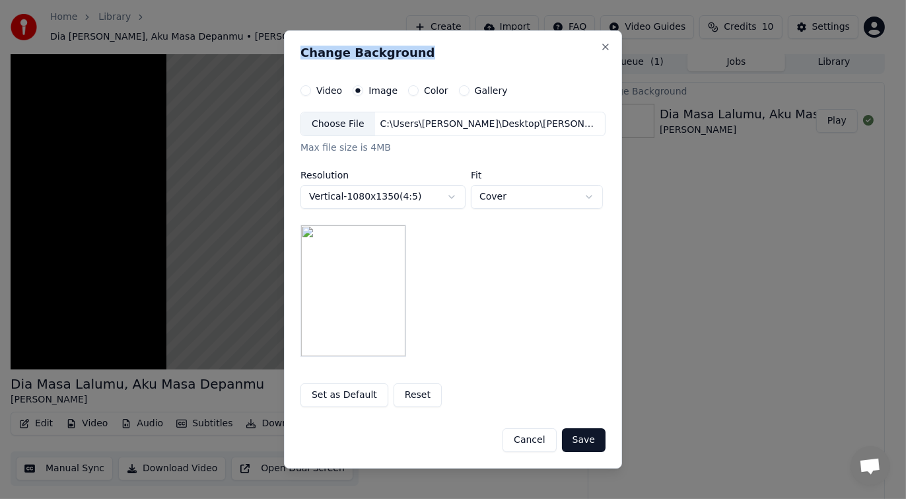
click at [454, 197] on body "**********" at bounding box center [448, 245] width 896 height 499
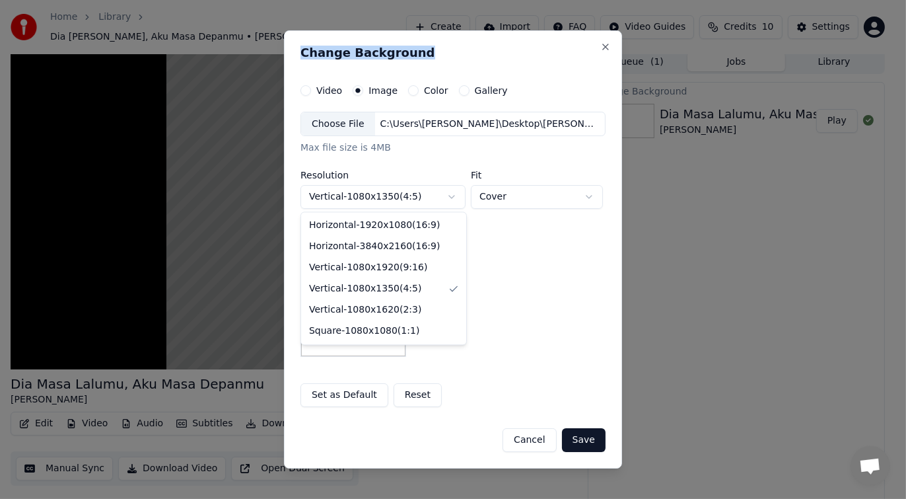
select select "*********"
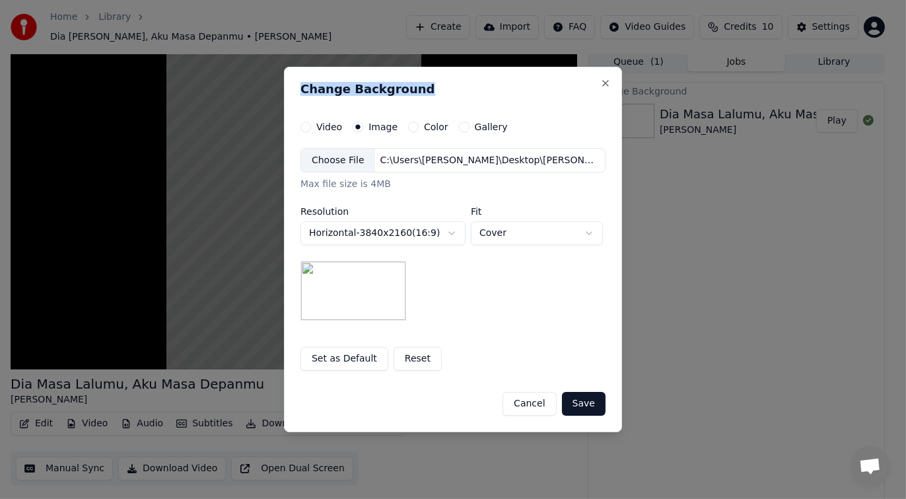
click at [583, 400] on button "Save" at bounding box center [584, 404] width 44 height 24
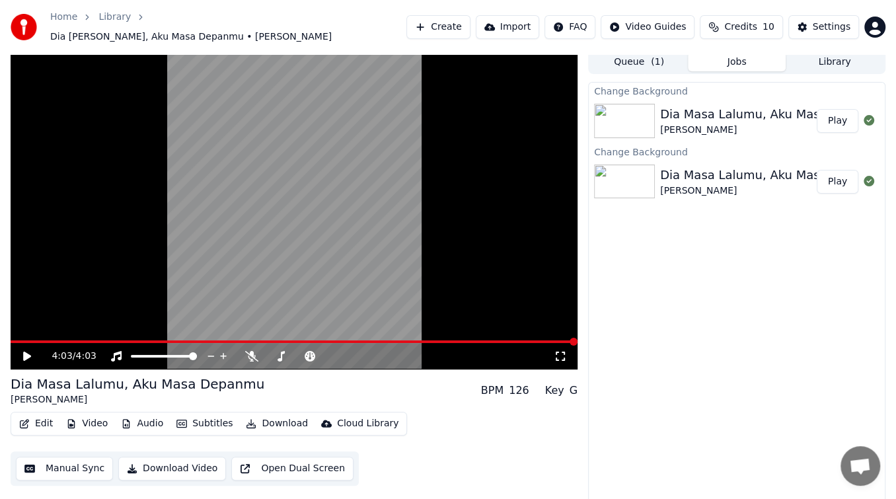
click at [241, 170] on video at bounding box center [294, 209] width 567 height 319
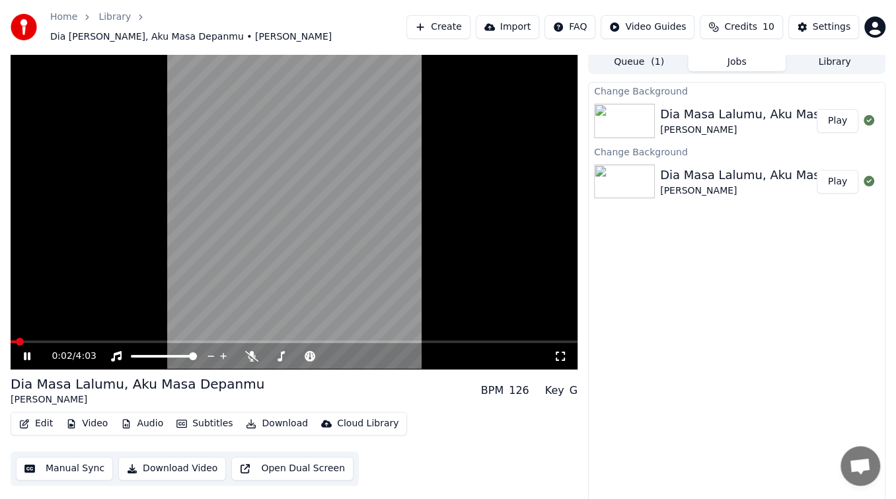
click at [690, 124] on div "[PERSON_NAME]" at bounding box center [774, 130] width 229 height 13
click at [842, 116] on button "Play" at bounding box center [838, 121] width 42 height 24
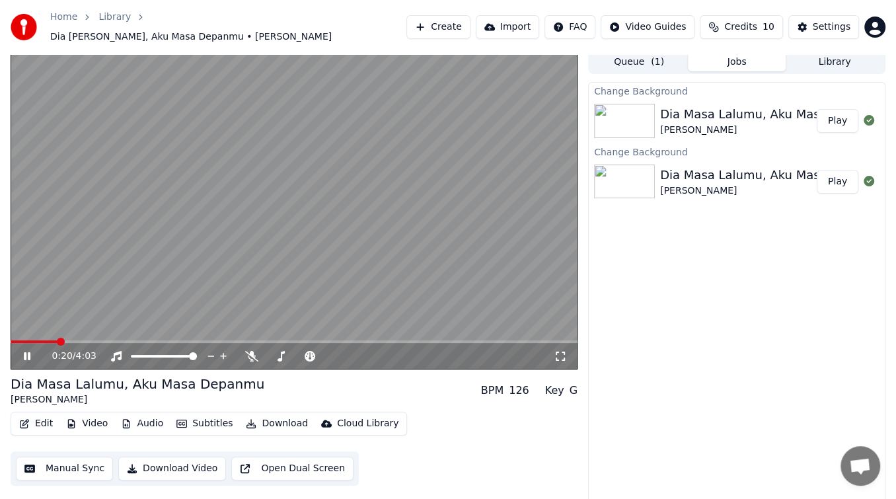
click at [30, 352] on icon at bounding box center [27, 356] width 7 height 8
click at [16, 332] on video at bounding box center [294, 209] width 567 height 319
click at [15, 340] on span at bounding box center [13, 341] width 5 height 3
drag, startPoint x: 33, startPoint y: 351, endPoint x: 25, endPoint y: 343, distance: 11.7
click at [32, 351] on icon at bounding box center [36, 356] width 30 height 11
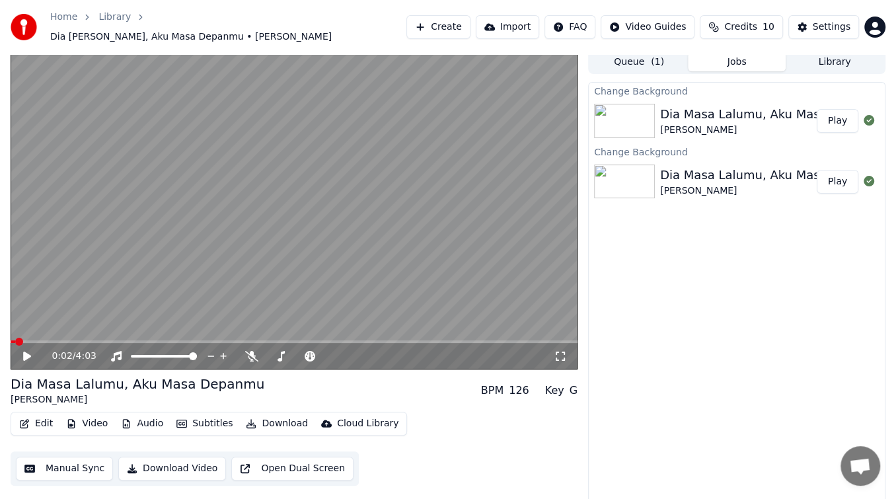
click at [37, 414] on button "Edit" at bounding box center [36, 423] width 44 height 18
click at [92, 414] on button "Video" at bounding box center [87, 423] width 52 height 18
click at [11, 338] on span at bounding box center [15, 342] width 8 height 8
click at [168, 460] on button "Download Video" at bounding box center [172, 468] width 108 height 24
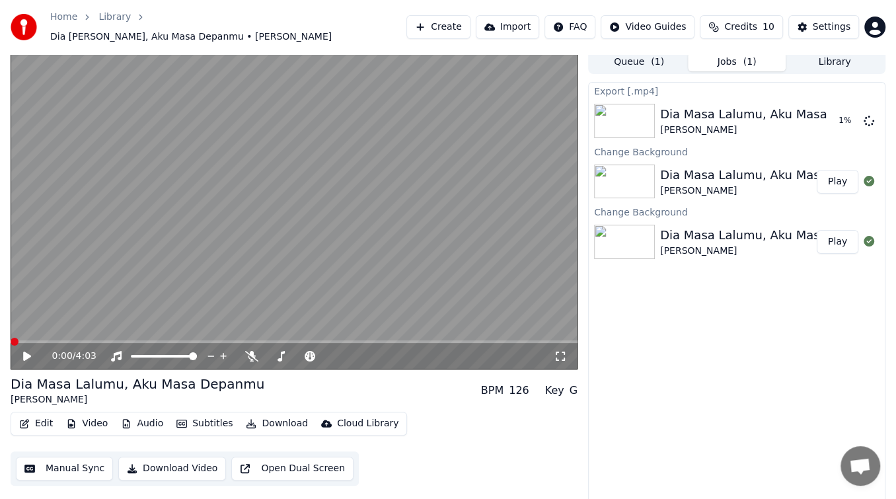
drag, startPoint x: 820, startPoint y: 244, endPoint x: 778, endPoint y: 256, distance: 43.7
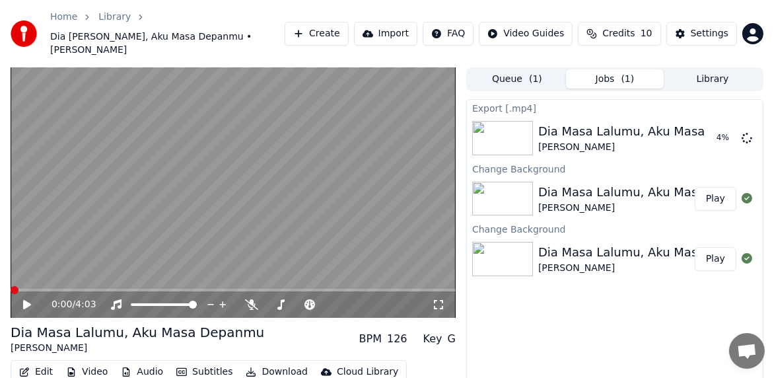
click at [3, 310] on div "0:00 / 4:03 Dia Masa Lalumu, Aku Masa Depanmu Vionita Sihombing BPM 126 Key G E…" at bounding box center [387, 250] width 774 height 367
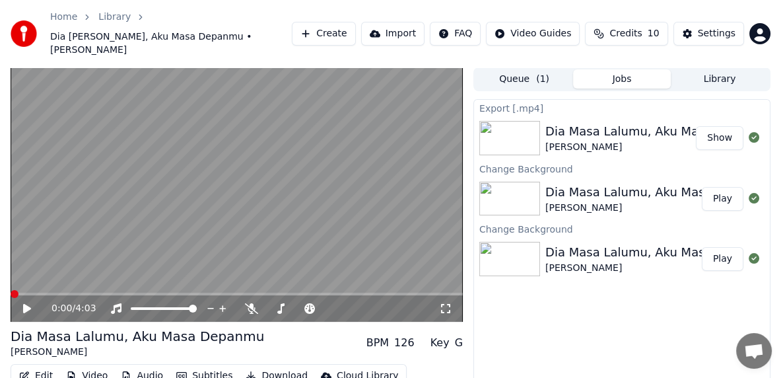
click at [721, 127] on button "Show" at bounding box center [720, 138] width 48 height 24
